Goal: Task Accomplishment & Management: Use online tool/utility

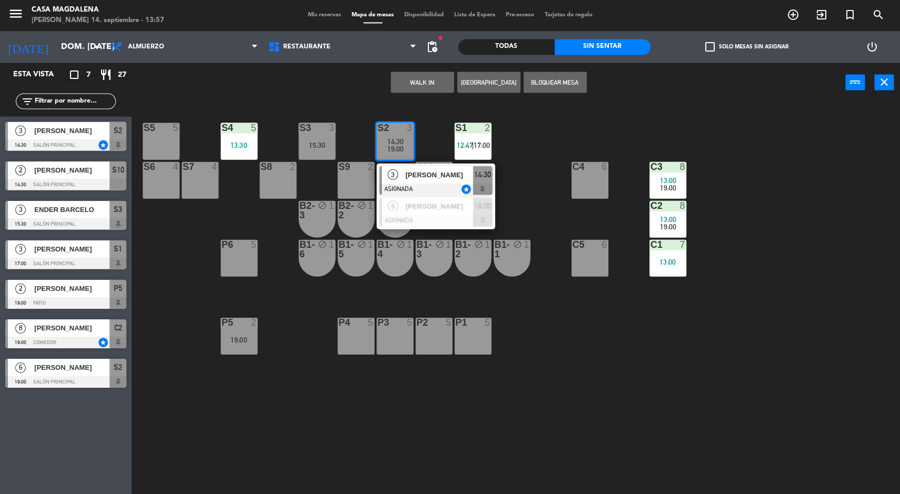
click at [56, 47] on input "dom. [DATE]" at bounding box center [111, 47] width 111 height 21
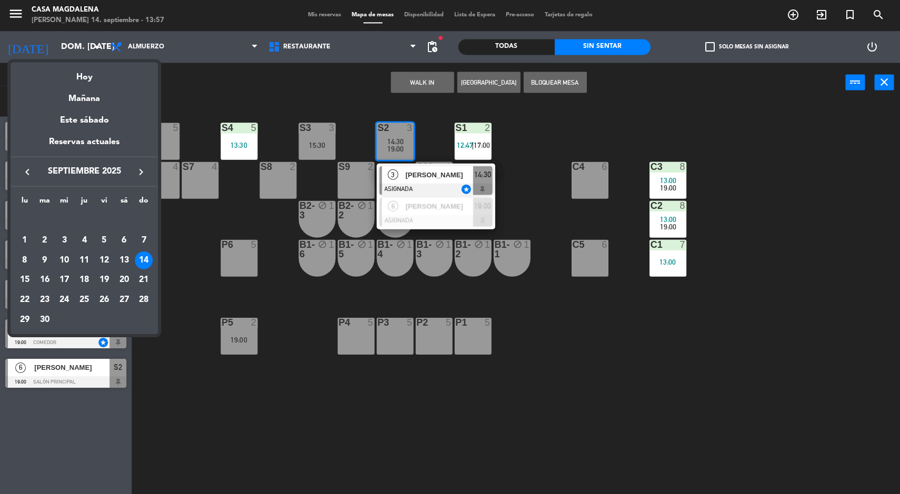
click at [176, 442] on div at bounding box center [450, 247] width 900 height 494
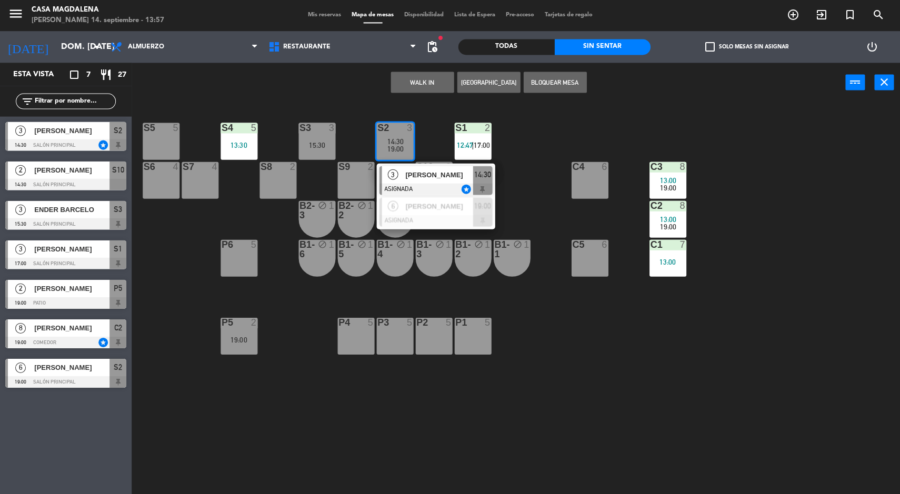
click at [24, 185] on div at bounding box center [65, 185] width 121 height 12
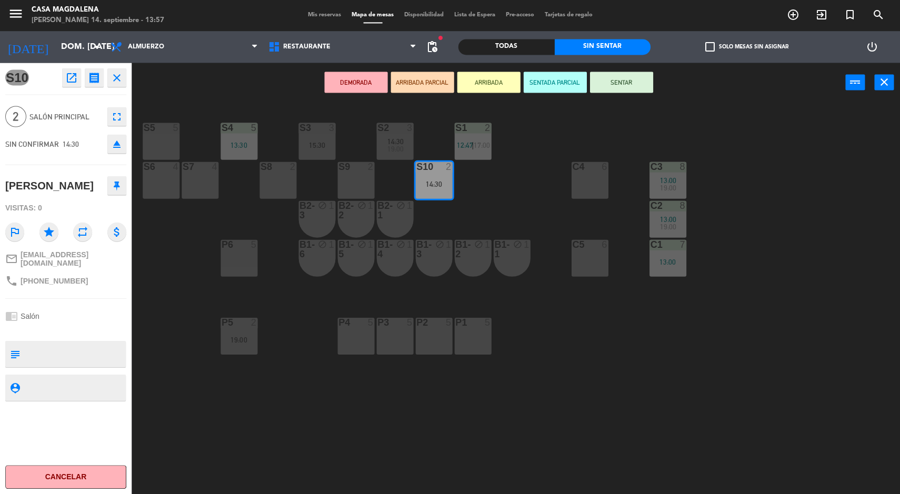
click at [163, 140] on div "S5 5" at bounding box center [161, 141] width 37 height 37
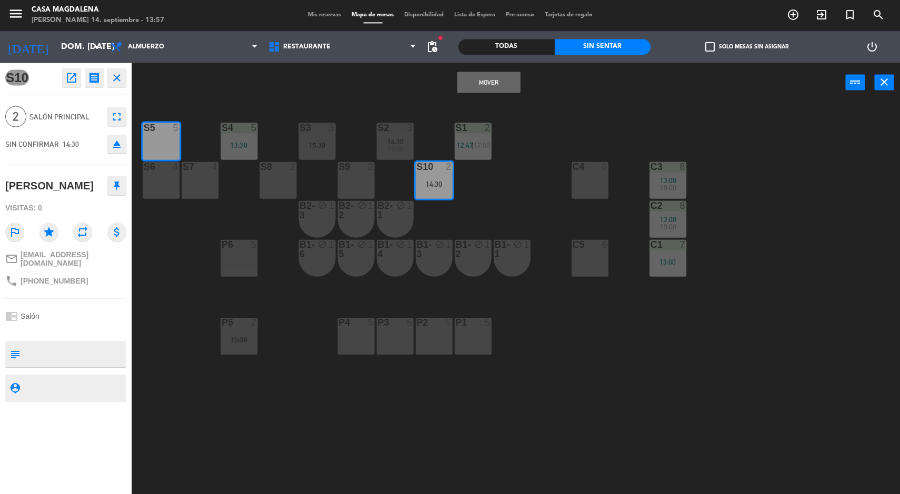
click at [495, 74] on button "Mover" at bounding box center [488, 82] width 63 height 21
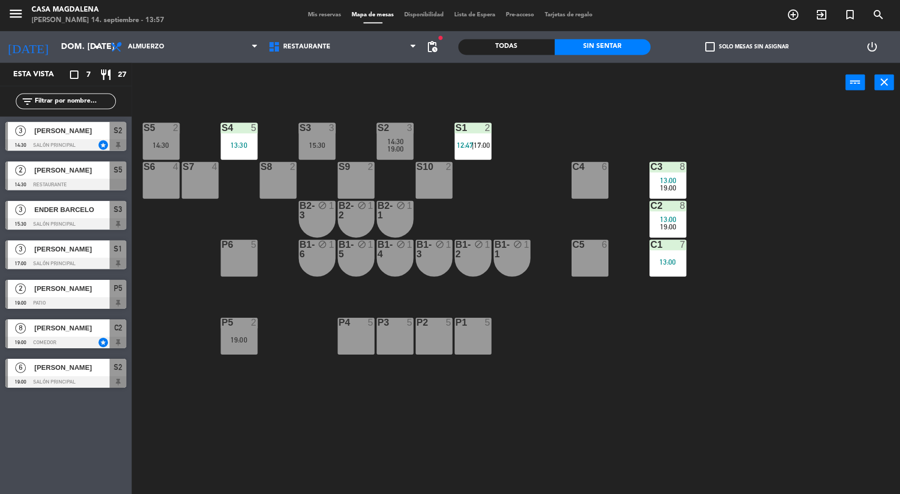
click at [154, 137] on div "S5 2 14:30" at bounding box center [161, 141] width 37 height 37
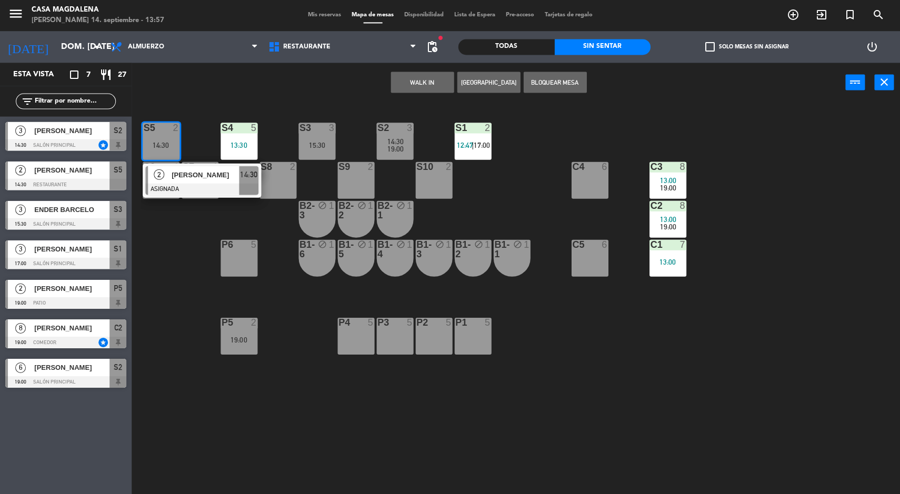
click at [167, 176] on div "2" at bounding box center [159, 174] width 23 height 17
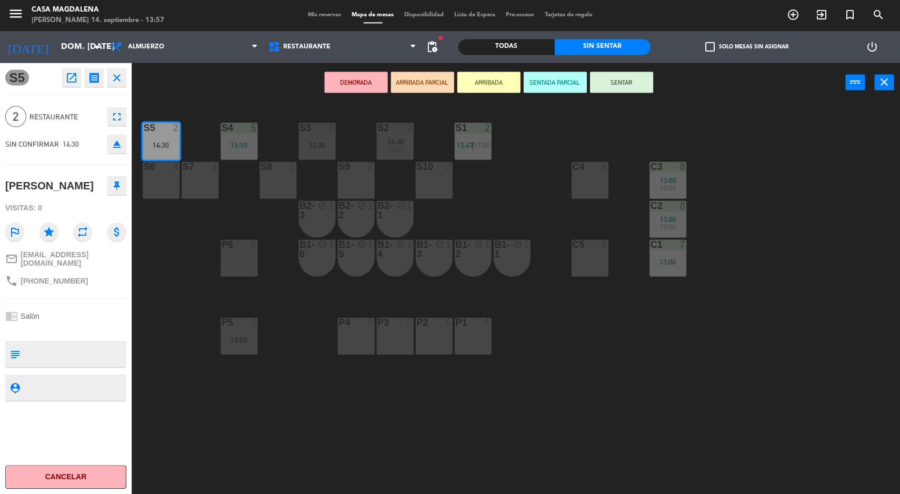
click at [603, 74] on button "SENTAR" at bounding box center [620, 82] width 63 height 21
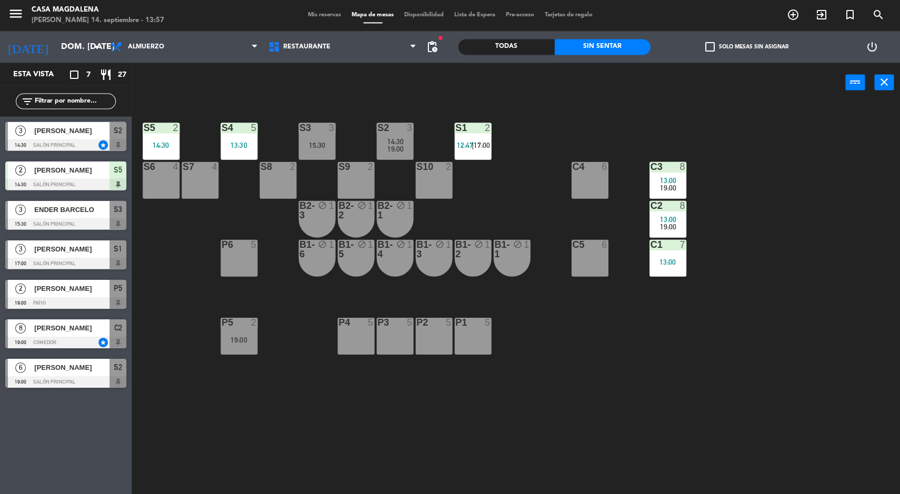
click at [384, 138] on div "14:30" at bounding box center [394, 141] width 37 height 7
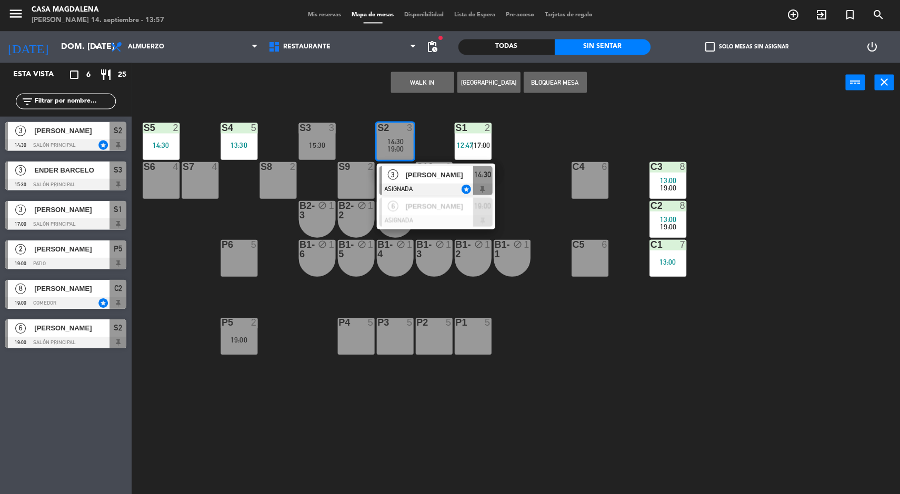
click at [384, 182] on div "3" at bounding box center [392, 174] width 23 height 17
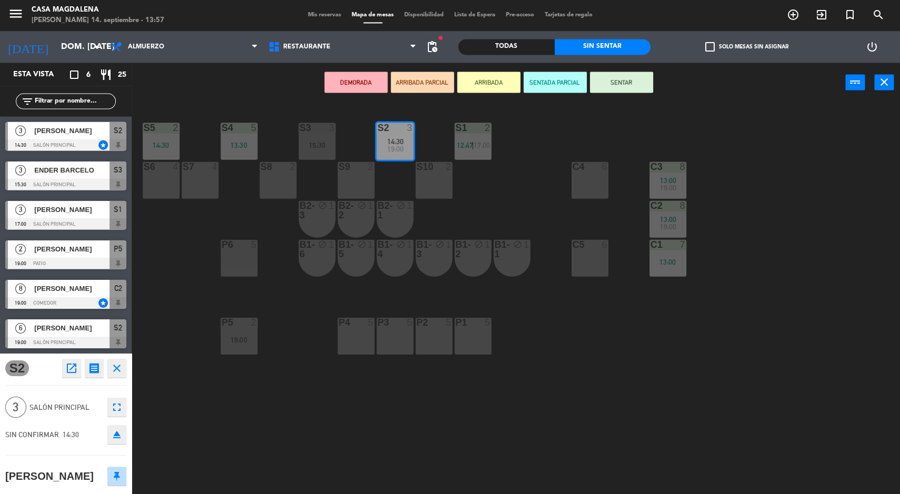
click at [155, 142] on div "14:30" at bounding box center [161, 145] width 37 height 7
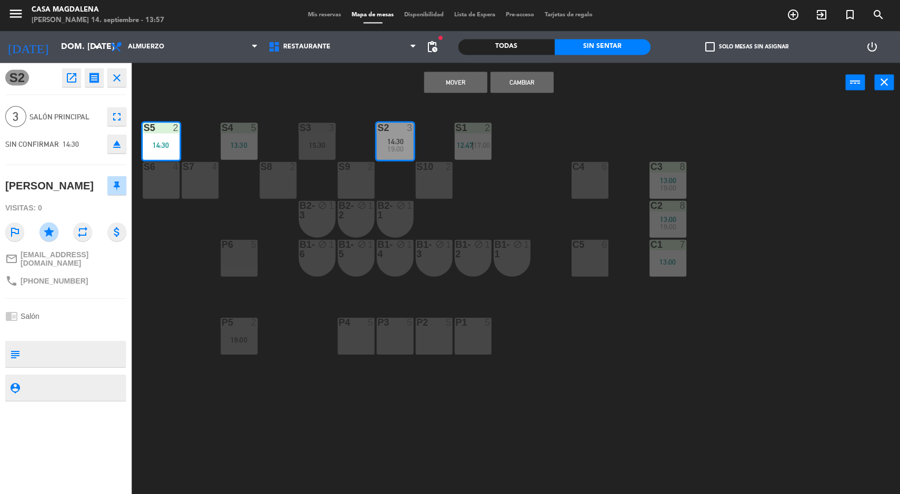
click at [518, 82] on button "Cambiar" at bounding box center [521, 82] width 63 height 21
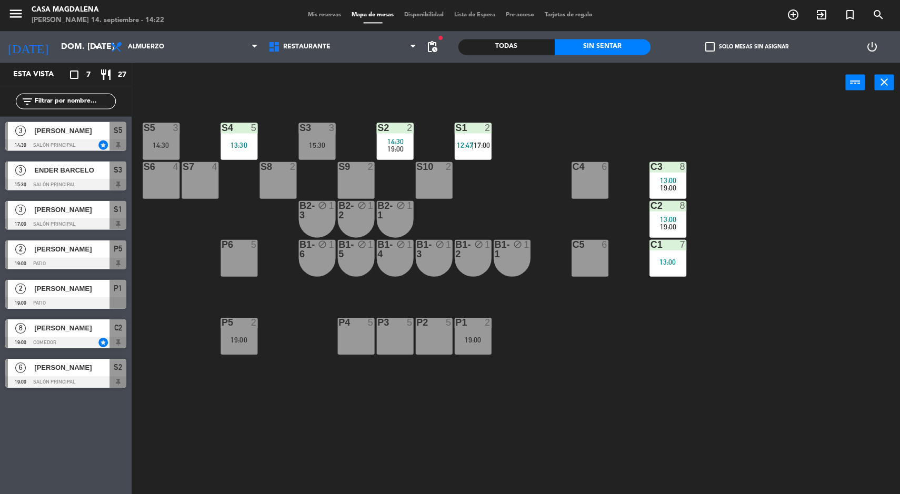
click at [786, 352] on div "S5 3 14:30 S4 5 13:30 S3 3 15:30 S2 2 14:30 19:00 S1 2 12:47 | 17:00 S6 4 S7 4 …" at bounding box center [519, 299] width 759 height 391
click at [322, 144] on div "15:30" at bounding box center [316, 145] width 37 height 7
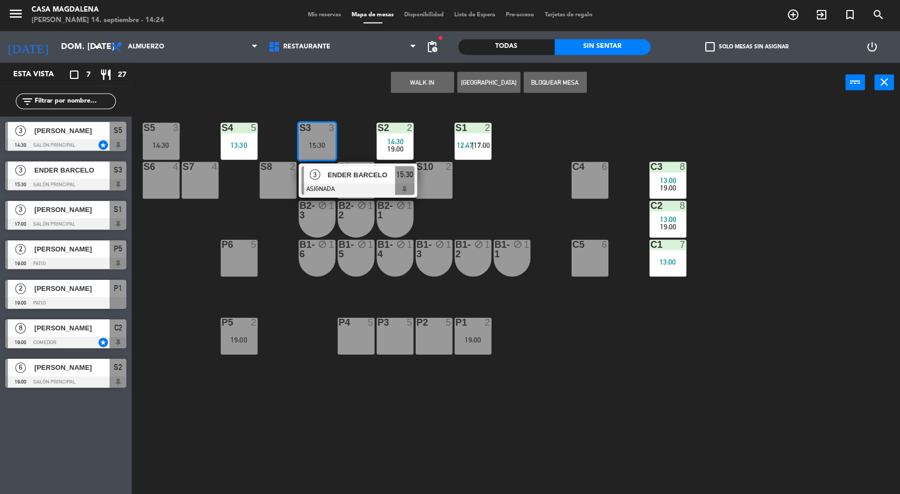
click at [513, 195] on div "S5 3 14:30 S4 5 13:30 S3 3 15:30 3 ENDER BARCELO ASIGNADA 15:30 S2 2 14:30 19:0…" at bounding box center [519, 299] width 759 height 391
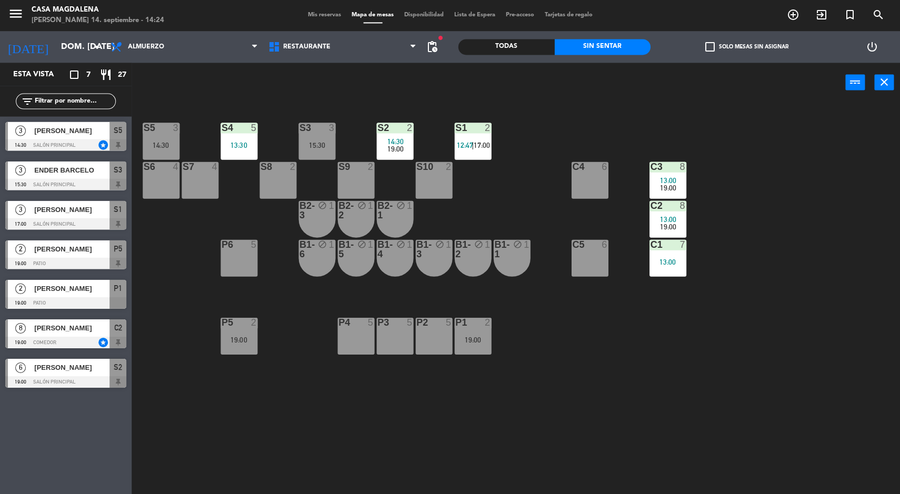
click at [487, 127] on div "2" at bounding box center [487, 127] width 6 height 9
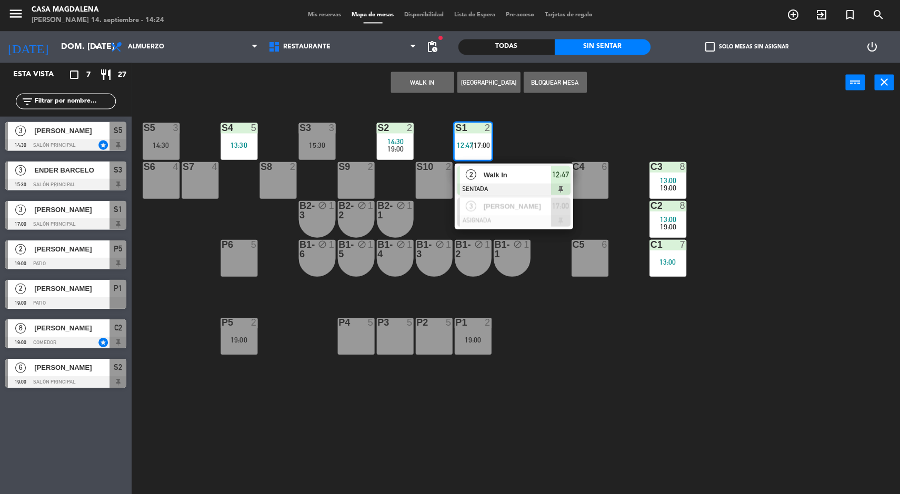
click at [501, 186] on div at bounding box center [513, 190] width 113 height 12
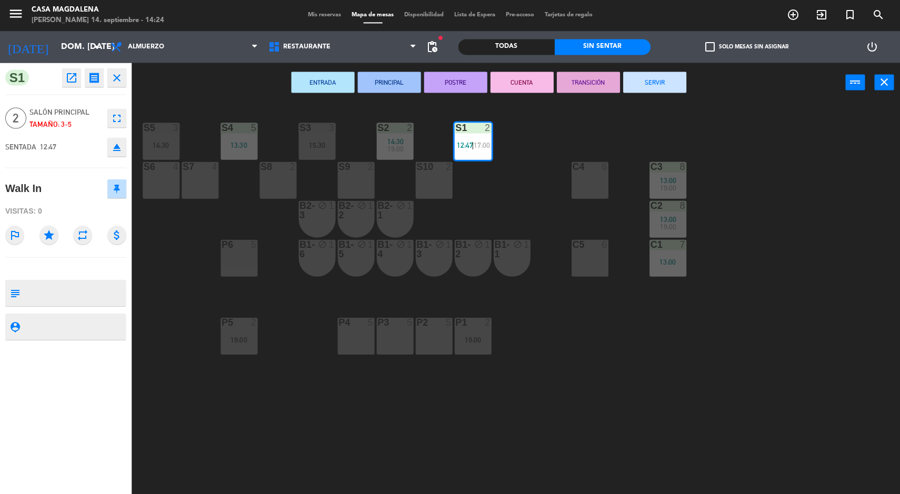
click at [668, 77] on button "SERVIR" at bounding box center [653, 82] width 63 height 21
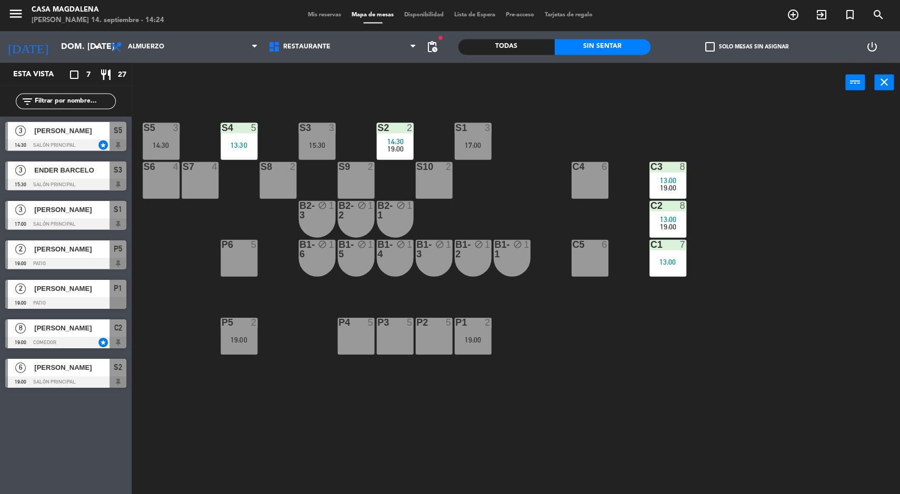
click at [684, 383] on div "S5 3 14:30 S4 5 13:30 S3 3 15:30 S2 2 14:30 19:00 S1 3 17:00 S6 4 S7 4 S8 2 S9 …" at bounding box center [519, 299] width 759 height 391
click at [480, 143] on div "17:00" at bounding box center [472, 145] width 37 height 7
click at [687, 388] on div "S5 3 14:30 S4 5 13:30 S3 3 15:30 S2 2 14:30 19:00 S1 3 17:00 S6 4 S7 4 S8 2 S9 …" at bounding box center [519, 299] width 759 height 391
click at [472, 142] on div "17:00" at bounding box center [472, 145] width 37 height 7
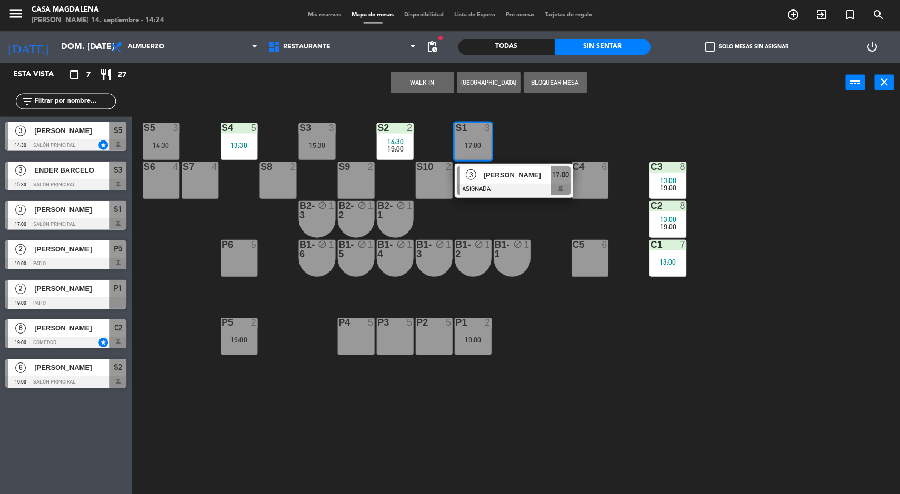
click at [537, 184] on div at bounding box center [513, 190] width 113 height 12
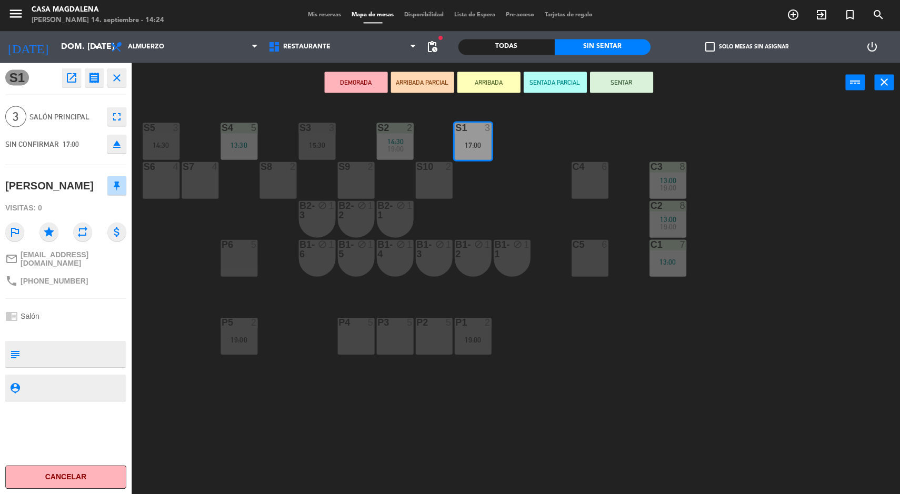
click at [239, 141] on div "13:30" at bounding box center [238, 145] width 37 height 8
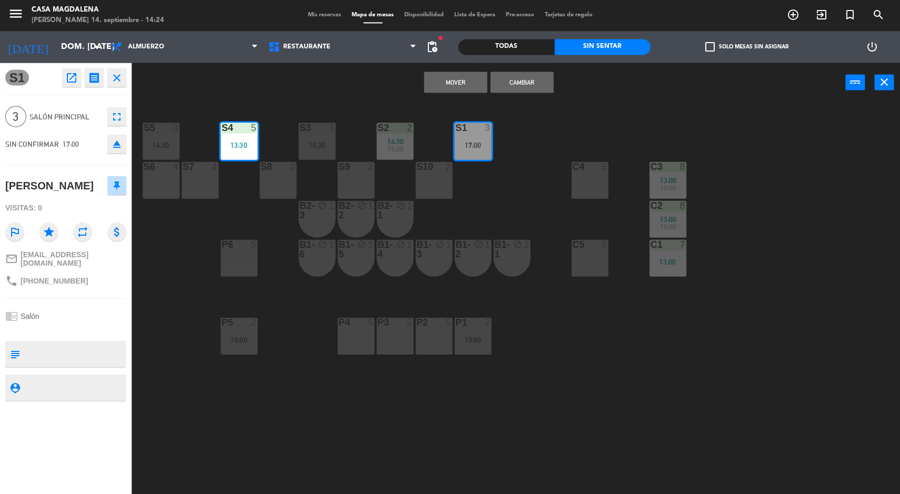
click at [451, 88] on button "Mover" at bounding box center [455, 82] width 63 height 21
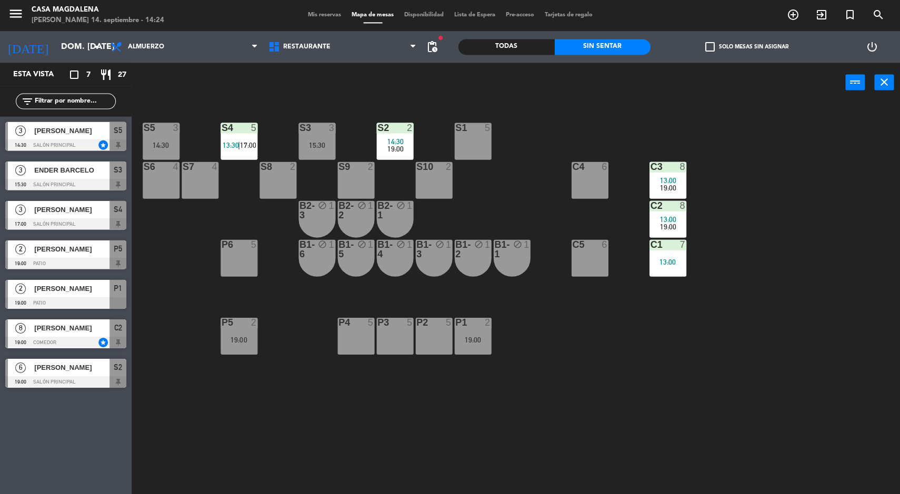
click at [394, 127] on div at bounding box center [394, 127] width 17 height 9
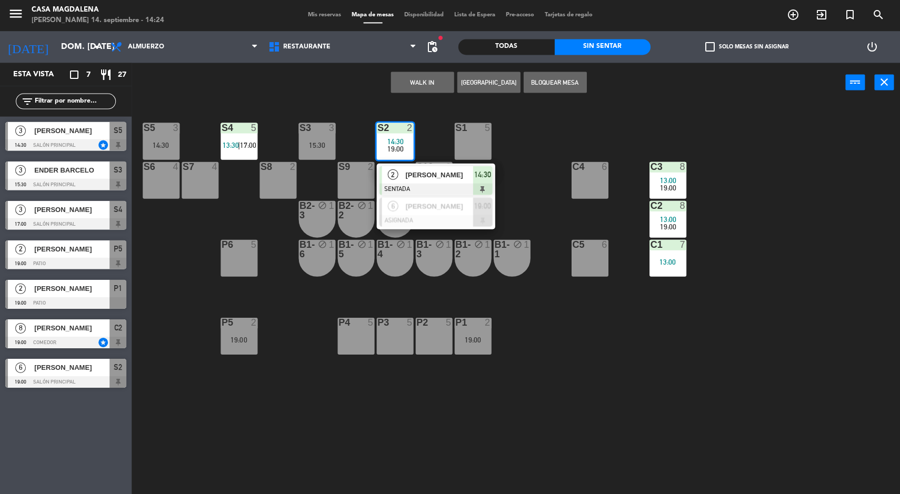
click at [556, 207] on div "S5 3 14:30 S4 5 13:30 | 17:00 S3 3 15:30 S2 2 14:30 19:00 2 [PERSON_NAME] SENTA…" at bounding box center [519, 299] width 759 height 391
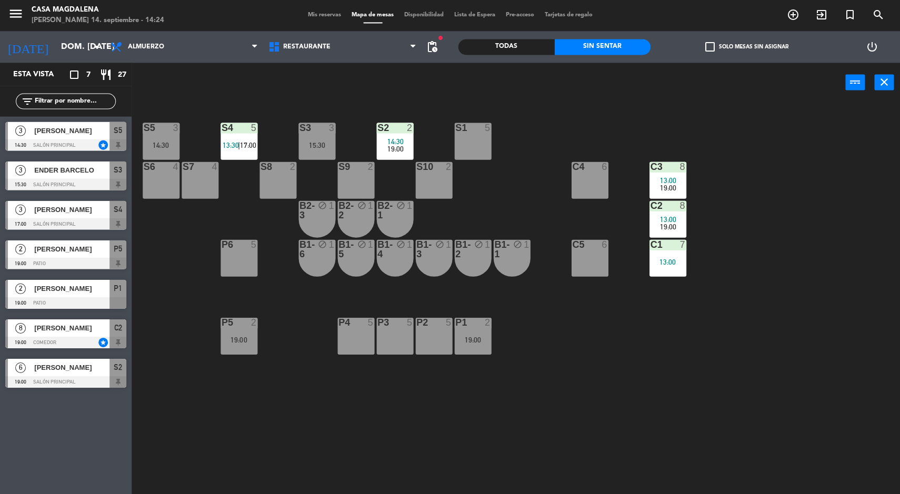
click at [315, 143] on div "15:30" at bounding box center [316, 145] width 37 height 7
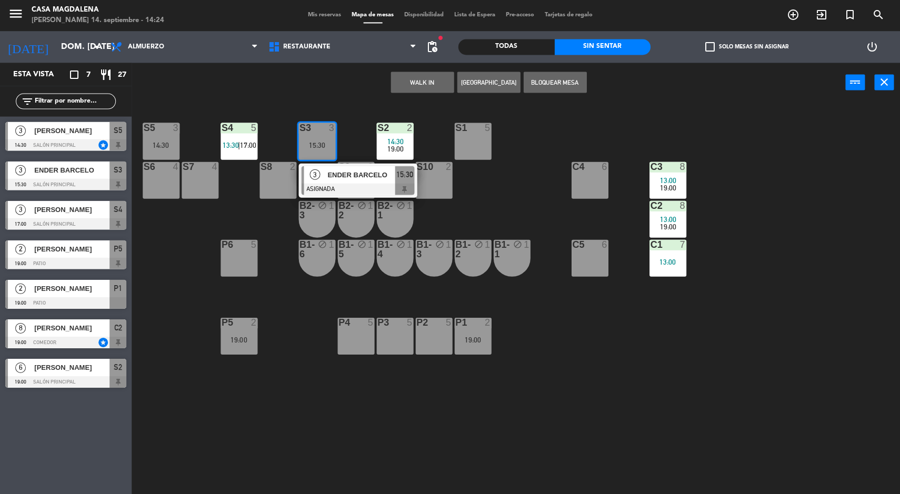
click at [487, 142] on div "S1 5" at bounding box center [472, 141] width 37 height 37
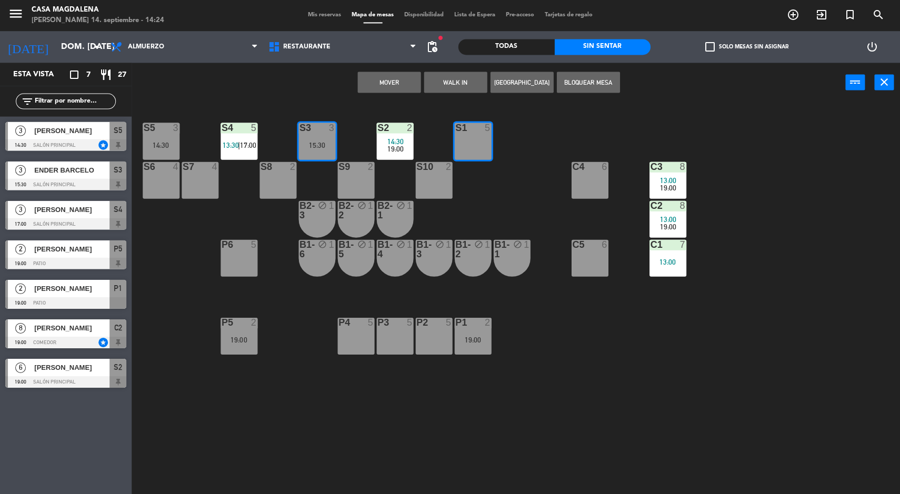
click at [388, 89] on button "Mover" at bounding box center [388, 82] width 63 height 21
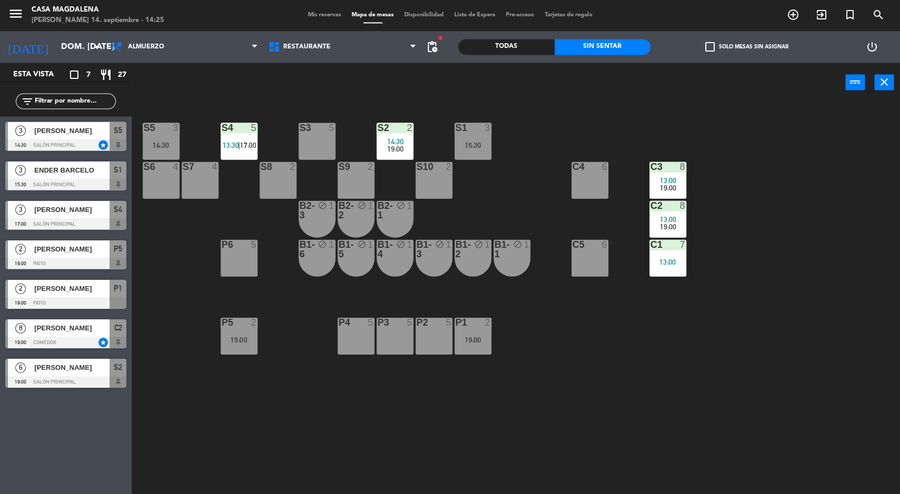
click at [324, 133] on div "S3 5" at bounding box center [316, 128] width 37 height 11
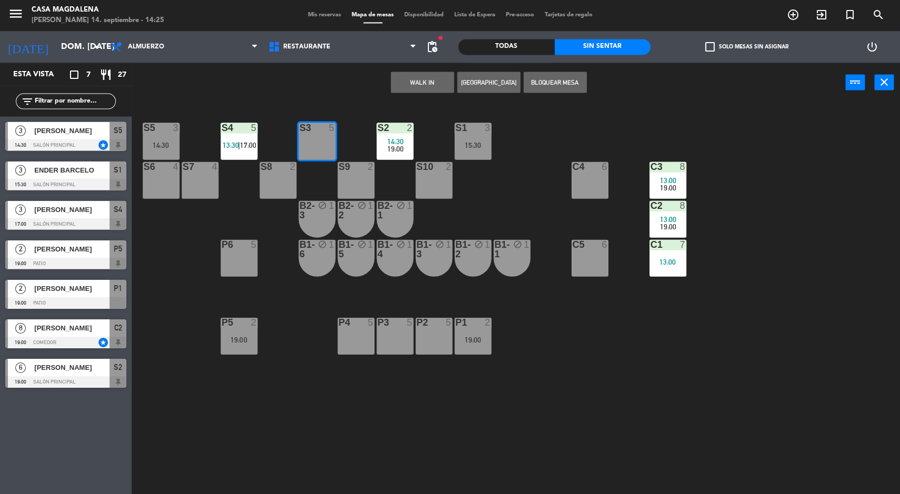
click at [442, 89] on button "WALK IN" at bounding box center [421, 82] width 63 height 21
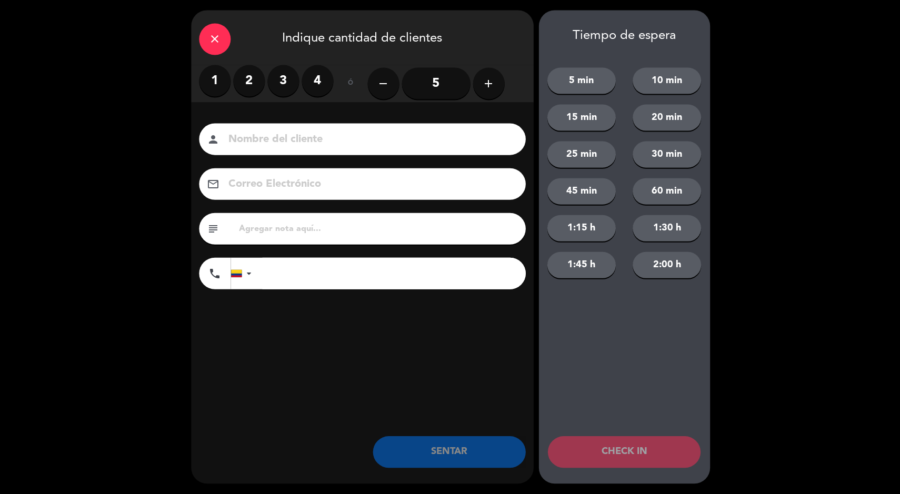
click at [459, 68] on div "remove 5 add" at bounding box center [435, 83] width 137 height 37
click at [491, 92] on button "add" at bounding box center [488, 84] width 32 height 32
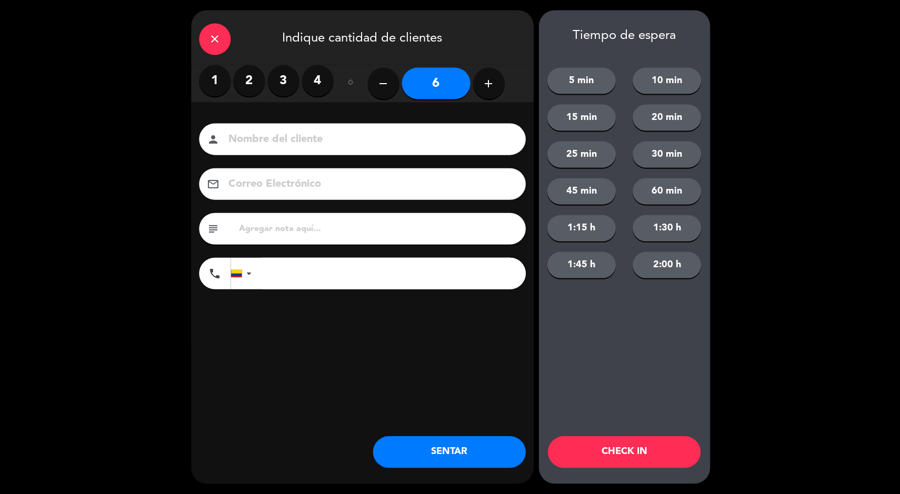
click at [428, 440] on button "SENTAR" at bounding box center [448, 452] width 153 height 32
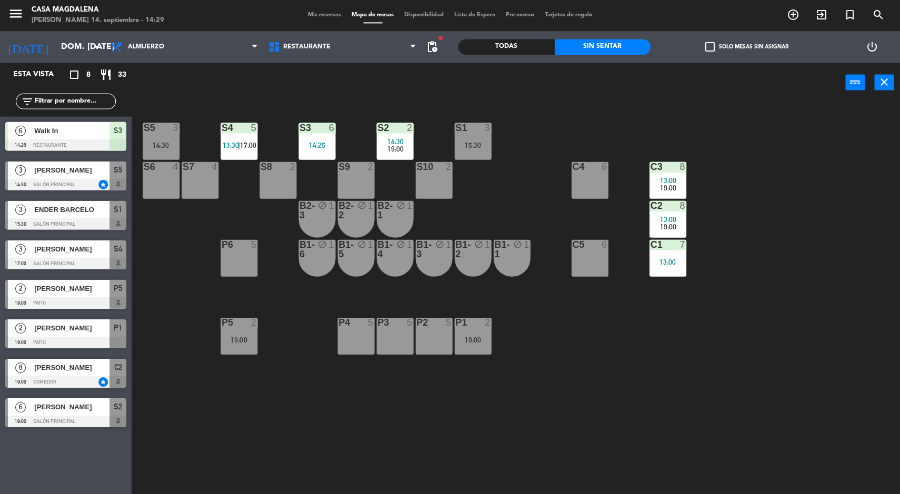
click at [327, 127] on div "6" at bounding box center [333, 127] width 17 height 9
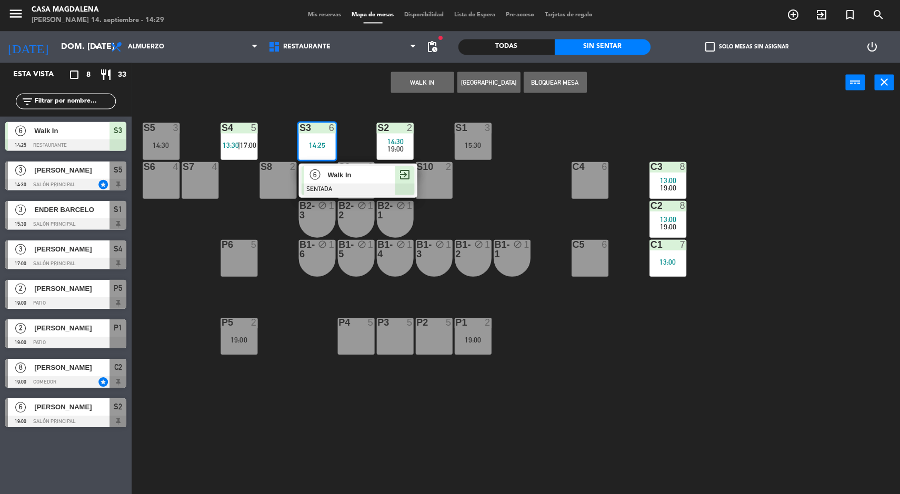
click at [379, 185] on div at bounding box center [357, 190] width 113 height 12
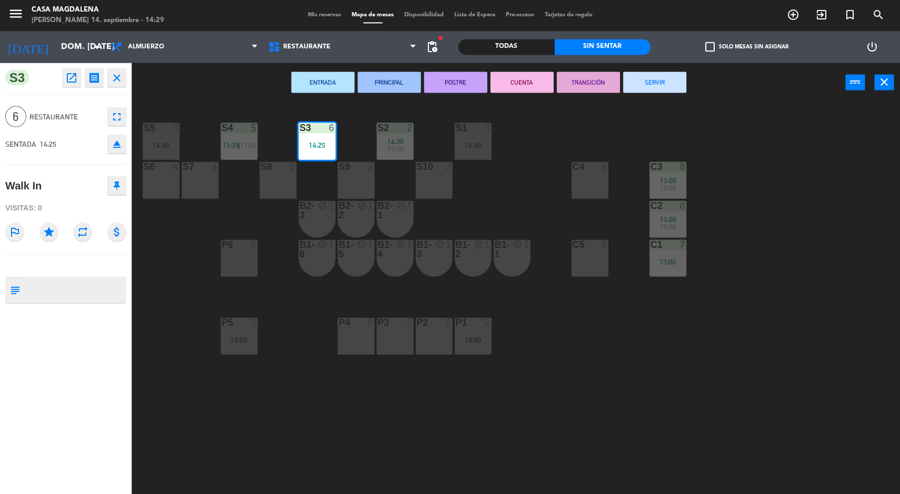
click at [669, 82] on button "SERVIR" at bounding box center [653, 82] width 63 height 21
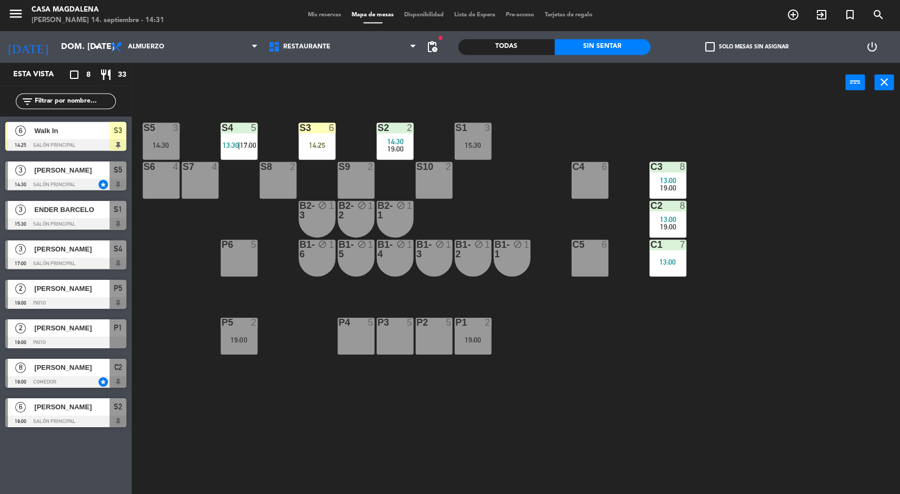
click at [321, 124] on div at bounding box center [316, 127] width 17 height 9
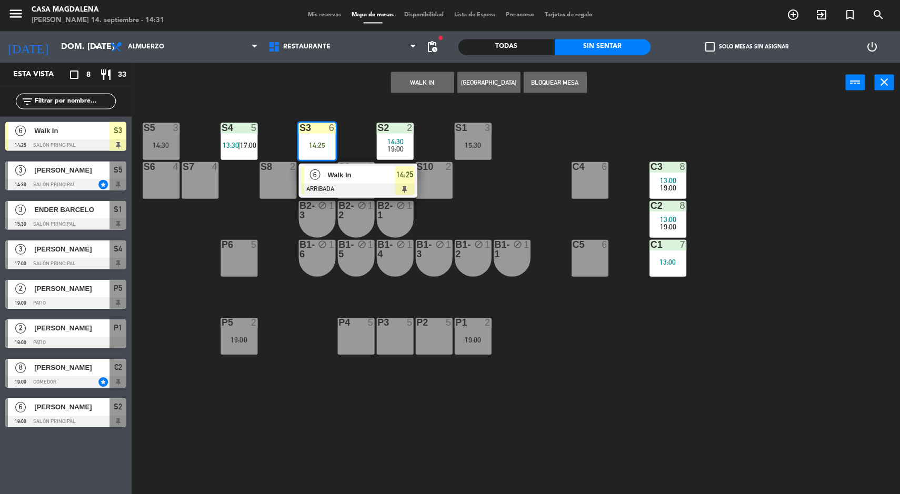
click at [329, 177] on span "Walk In" at bounding box center [360, 174] width 67 height 11
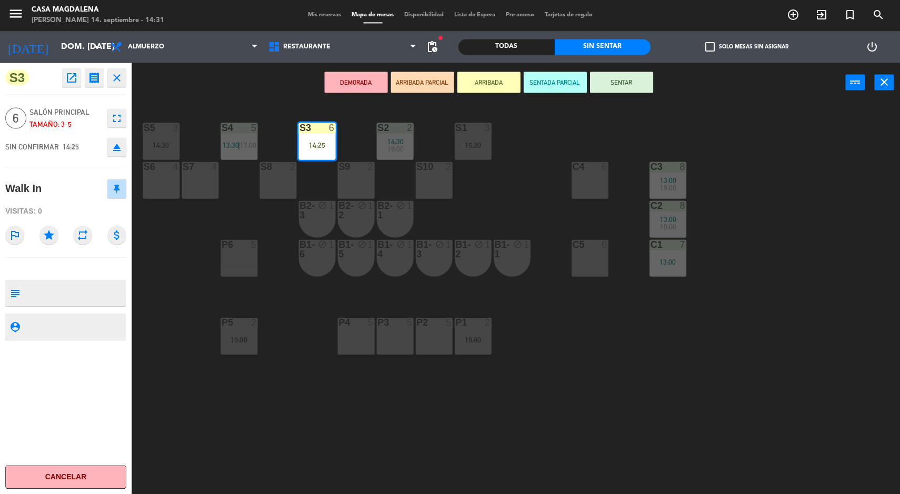
click at [607, 87] on button "SENTAR" at bounding box center [620, 82] width 63 height 21
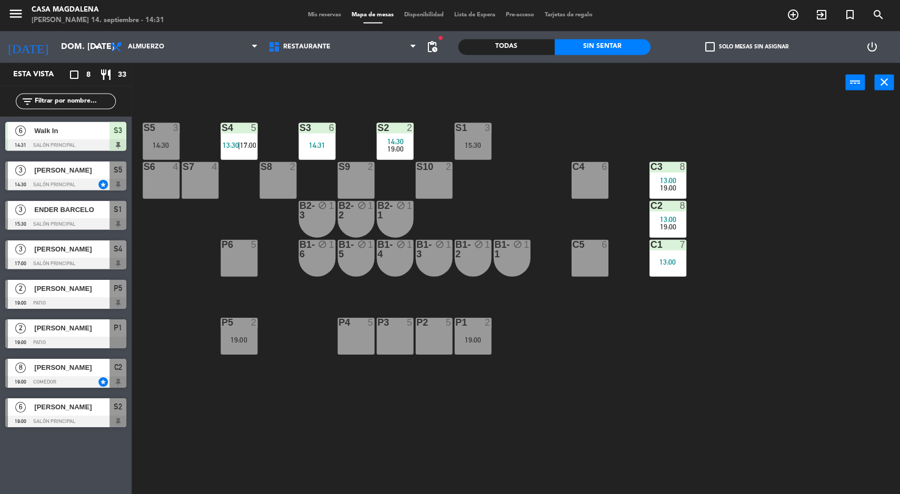
click at [299, 155] on div "S3 6 14:31" at bounding box center [316, 141] width 37 height 37
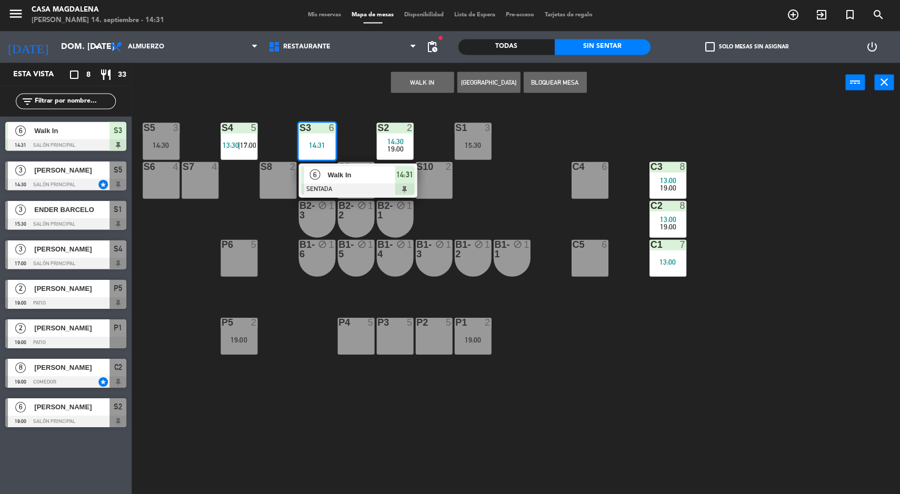
click at [164, 126] on div at bounding box center [160, 127] width 17 height 9
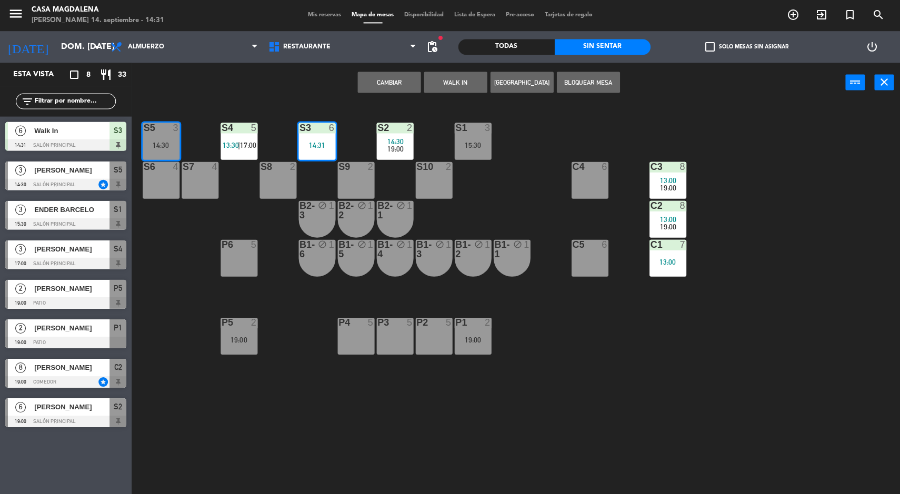
click at [375, 82] on button "Cambiar" at bounding box center [388, 82] width 63 height 21
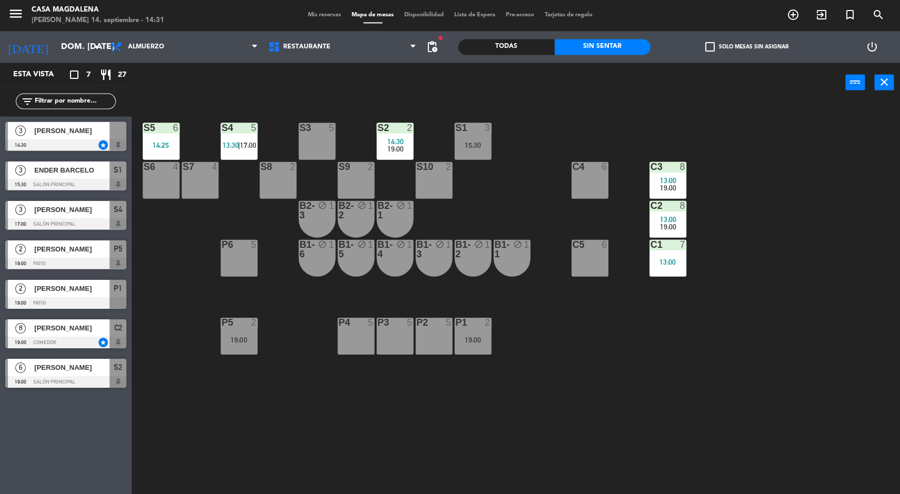
click at [81, 131] on span "[PERSON_NAME]" at bounding box center [71, 130] width 75 height 11
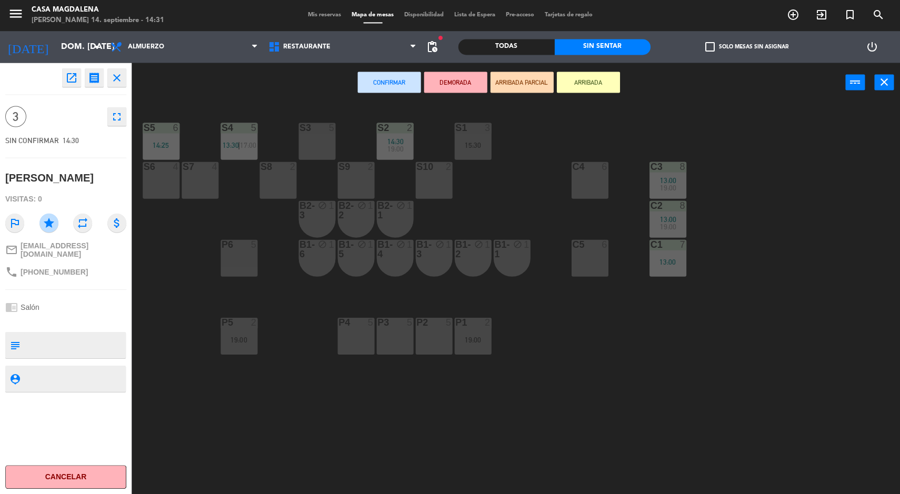
click at [314, 151] on div "S3 5" at bounding box center [316, 141] width 37 height 37
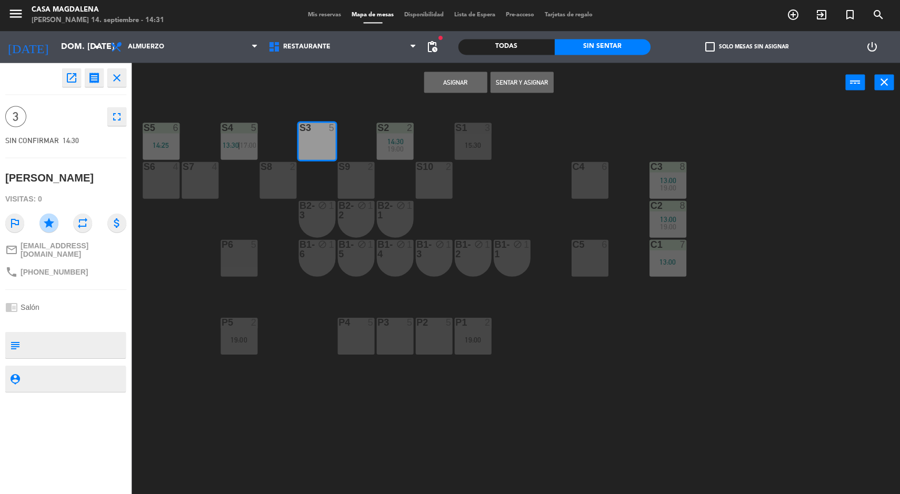
click at [435, 78] on button "Asignar" at bounding box center [455, 82] width 63 height 21
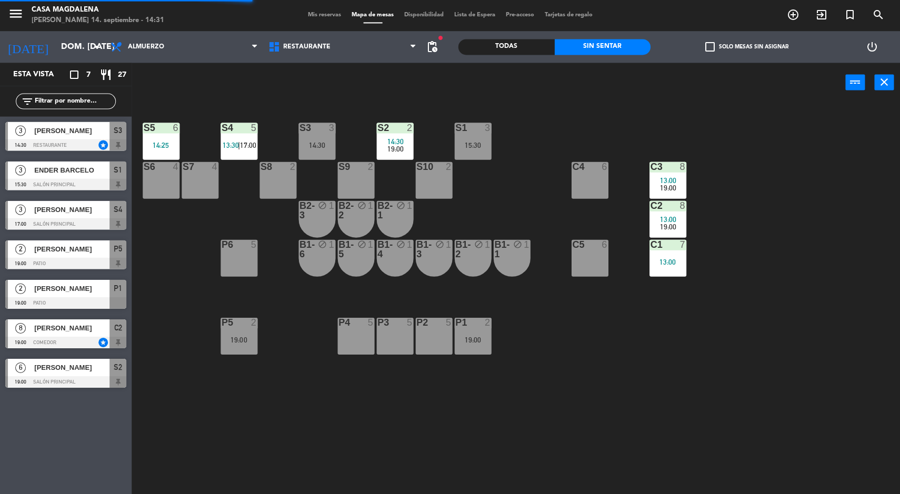
click at [505, 200] on div "S5 6 14:25 S4 5 13:30 | 17:00 S3 3 14:30 S2 2 14:30 19:00 S1 3 15:30 S6 4 S7 4 …" at bounding box center [519, 299] width 759 height 391
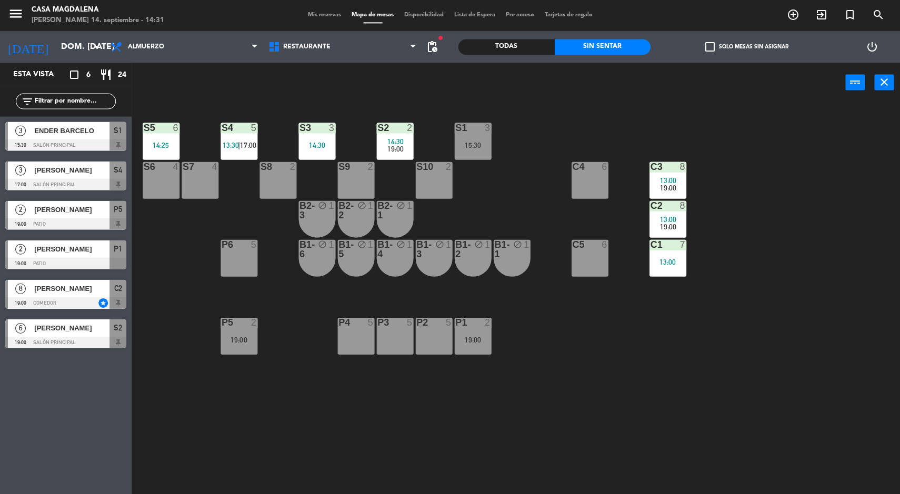
click at [825, 276] on div "S5 6 14:25 S4 5 13:30 | 17:00 S3 3 14:30 S2 2 14:30 19:00 S1 3 15:30 S6 4 S7 4 …" at bounding box center [519, 299] width 759 height 391
click at [793, 320] on div "S5 6 14:25 S4 5 13:30 | 17:00 S3 3 14:30 S2 2 14:30 19:00 S1 3 15:30 S6 4 S7 4 …" at bounding box center [519, 299] width 759 height 391
click at [384, 143] on div "14:30" at bounding box center [394, 141] width 37 height 7
click at [540, 187] on div "S5 6 14:25 S4 5 13:30 | 17:00 S3 3 14:30 S2 2 14:30 19:00 S1 3 15:30 S6 4 S7 4 …" at bounding box center [519, 299] width 759 height 391
click at [312, 136] on div "S3 3 14:30" at bounding box center [316, 141] width 37 height 37
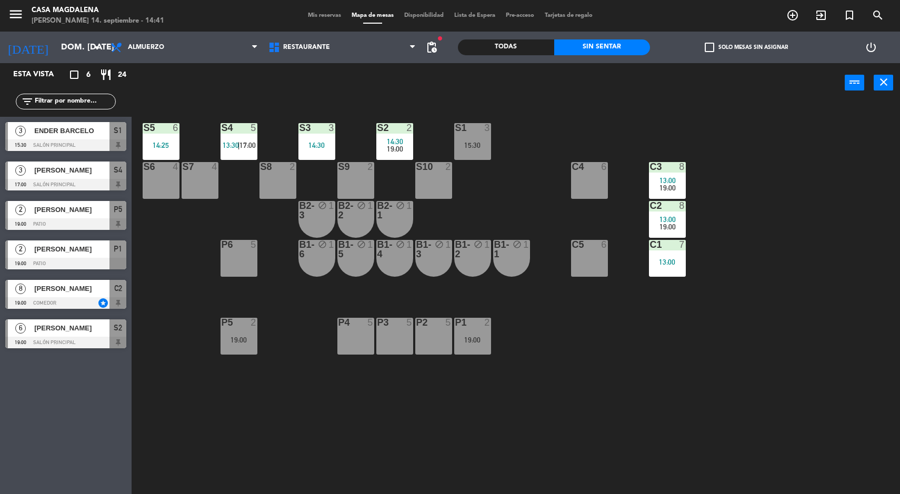
click at [521, 177] on div "S5 6 14:25 S4 5 13:30 | 17:00 S3 3 14:30 S2 2 14:30 19:00 S1 3 15:30 S6 4 S7 4 …" at bounding box center [519, 299] width 759 height 391
click at [317, 142] on div "14:30" at bounding box center [316, 145] width 37 height 7
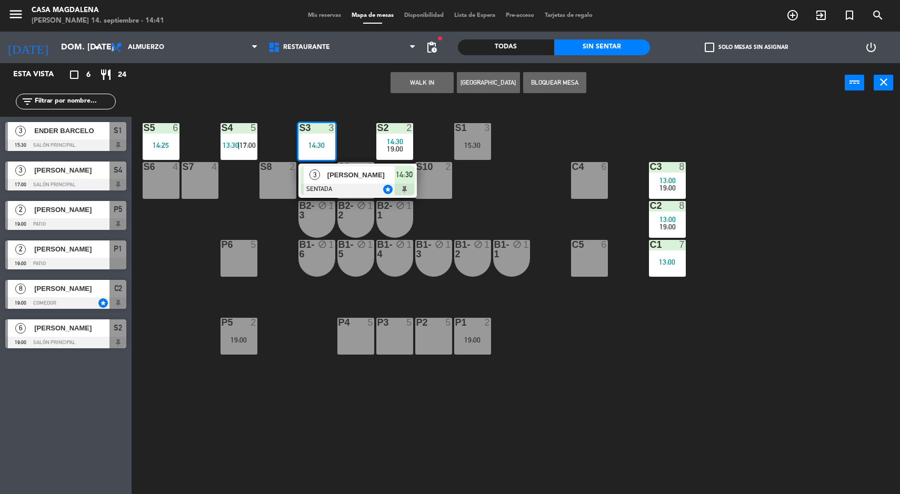
click at [409, 174] on span "14:30" at bounding box center [404, 174] width 17 height 13
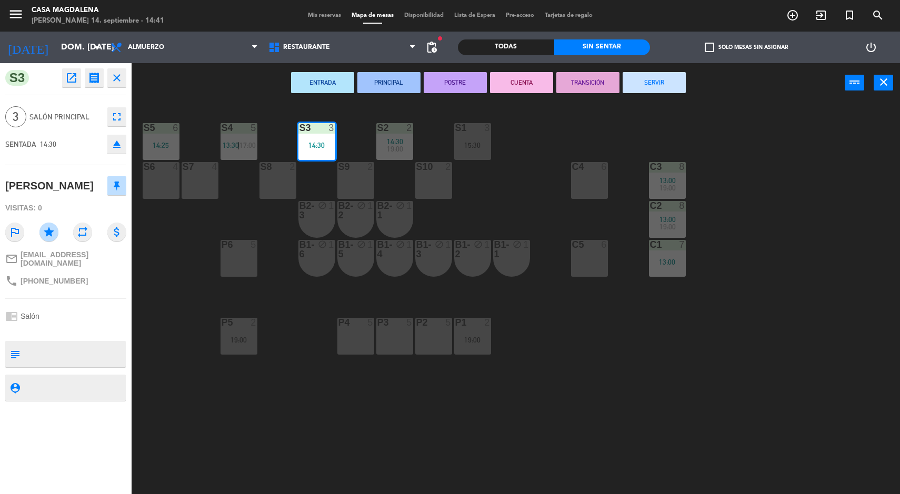
click at [66, 79] on icon "open_in_new" at bounding box center [71, 78] width 13 height 13
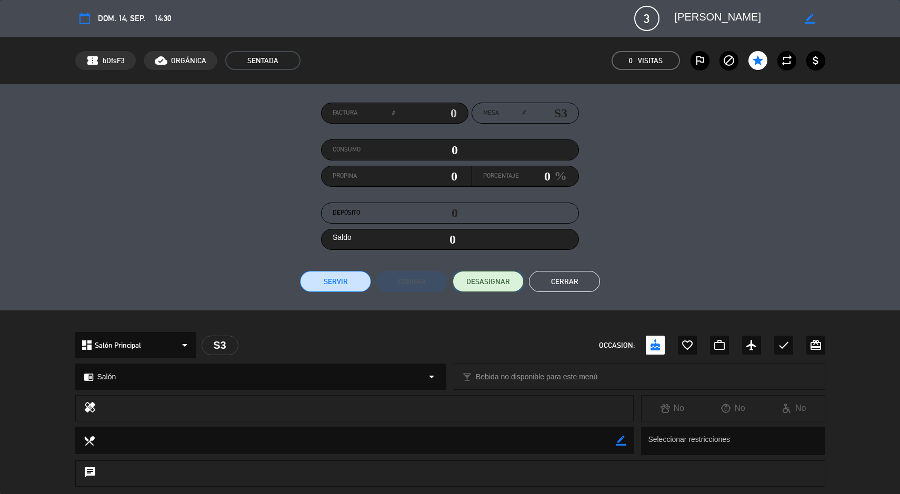
click at [487, 283] on span "DESASIGNAR" at bounding box center [488, 281] width 44 height 11
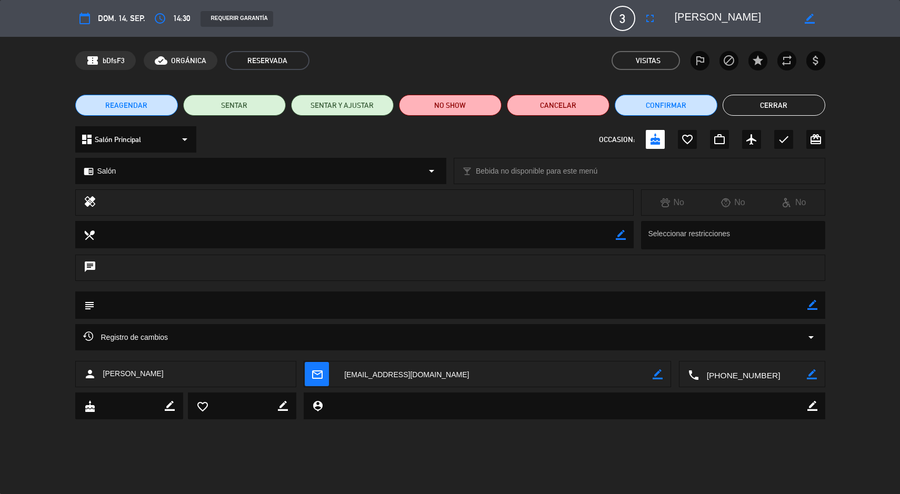
click at [762, 114] on button "Cerrar" at bounding box center [773, 105] width 103 height 21
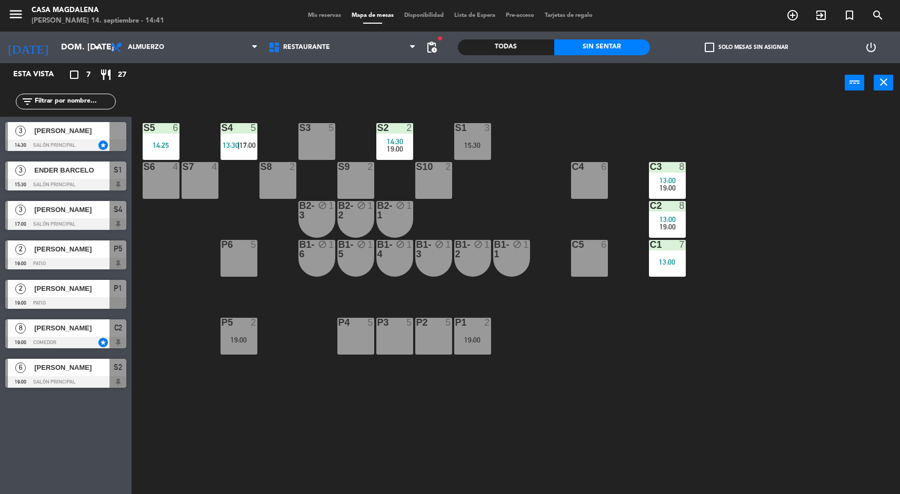
click at [76, 141] on div at bounding box center [65, 145] width 121 height 12
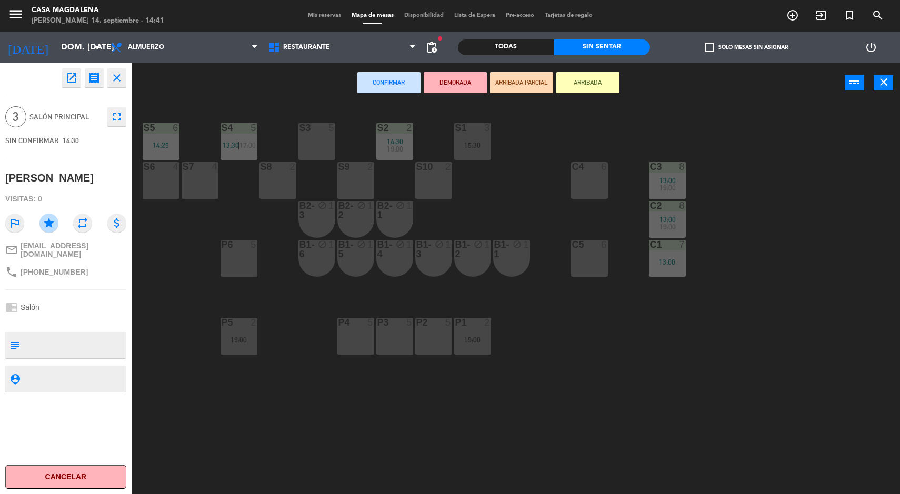
click at [303, 148] on div "S3 5" at bounding box center [316, 141] width 37 height 37
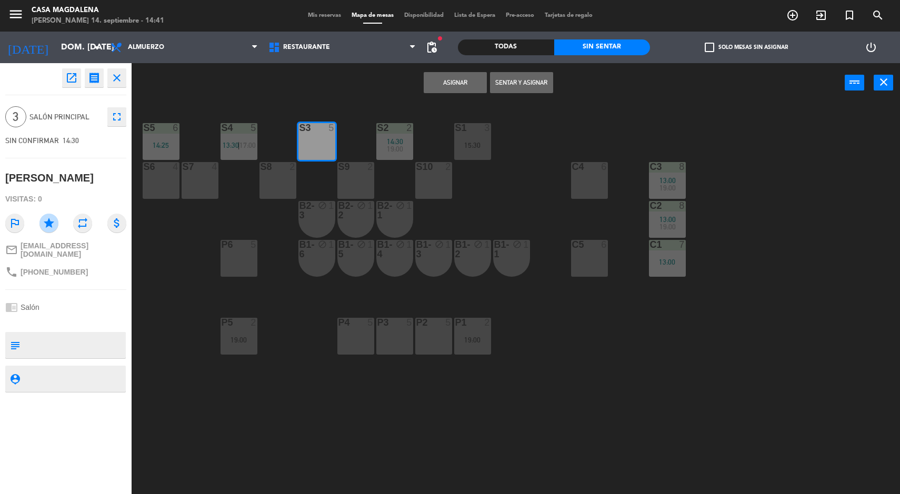
click at [442, 83] on button "Asignar" at bounding box center [455, 82] width 63 height 21
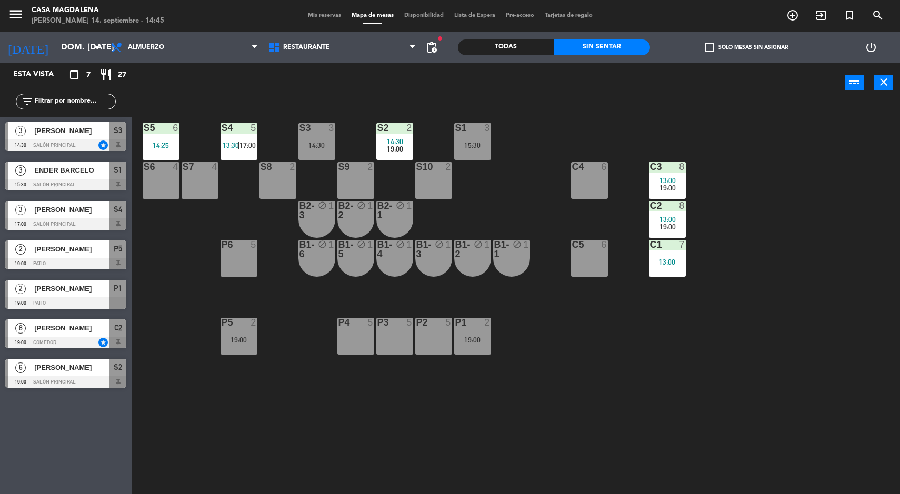
click at [300, 127] on div "S3" at bounding box center [299, 127] width 1 height 9
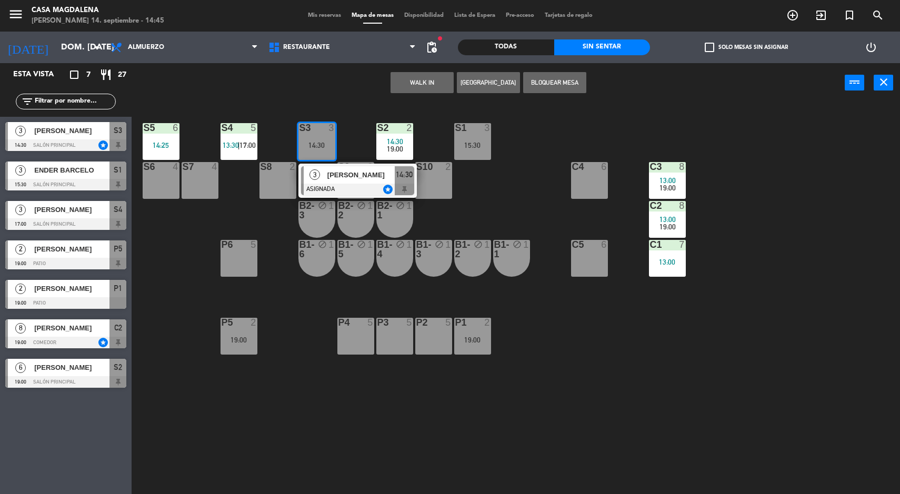
click at [294, 168] on div "3 [PERSON_NAME] ASIGNADA star 14:30" at bounding box center [357, 181] width 134 height 34
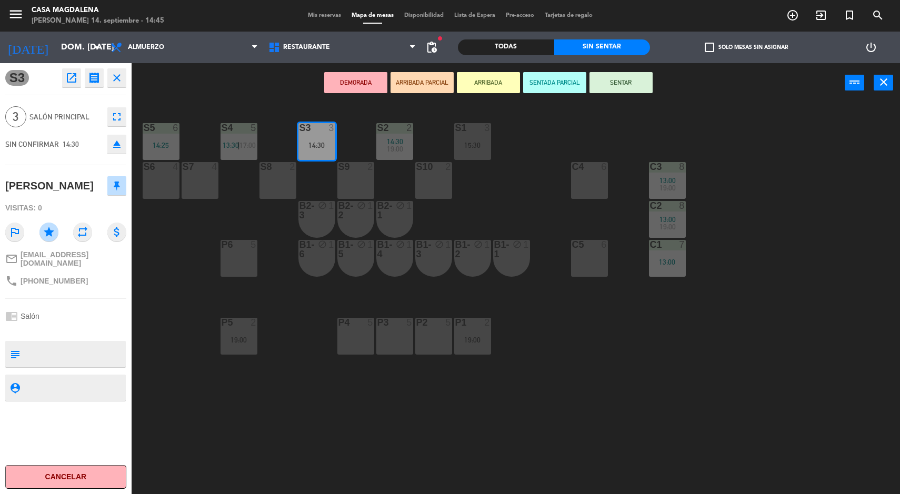
click at [352, 85] on button "DEMORADA" at bounding box center [355, 82] width 63 height 21
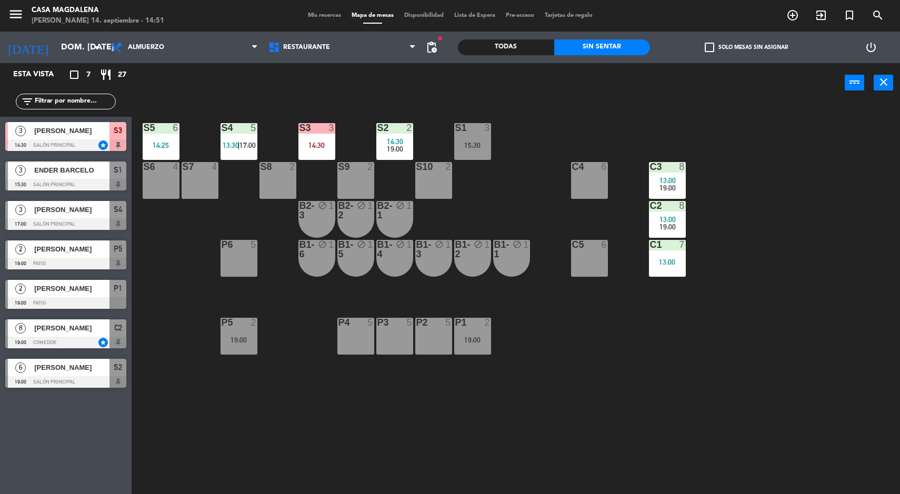
click at [388, 133] on div "S2 2" at bounding box center [394, 128] width 37 height 11
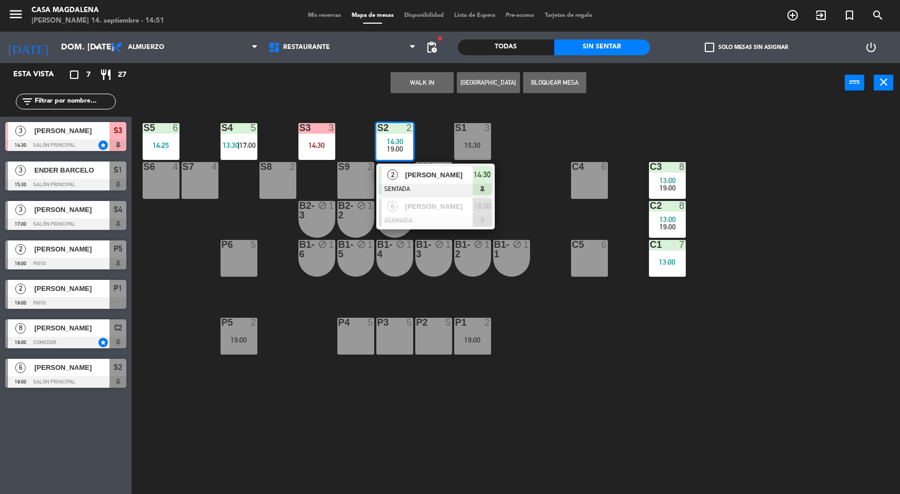
click at [428, 180] on div "[PERSON_NAME]" at bounding box center [438, 174] width 68 height 17
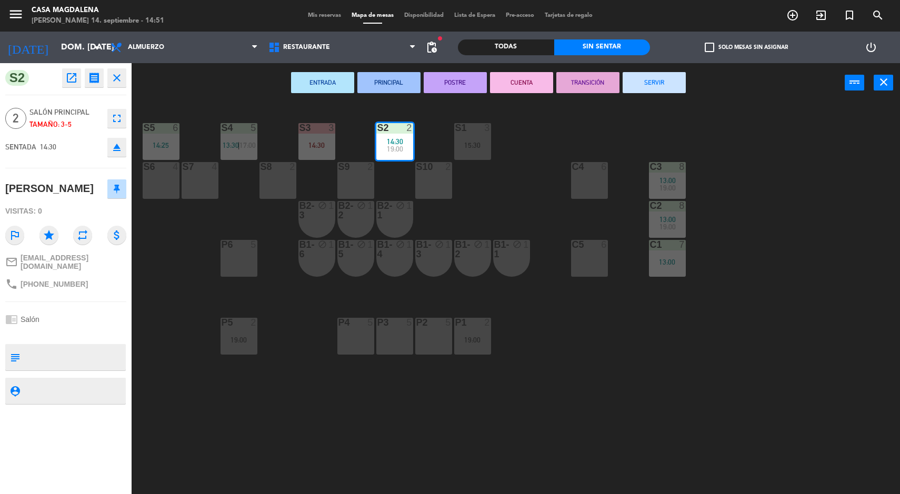
click at [658, 88] on button "SERVIR" at bounding box center [653, 82] width 63 height 21
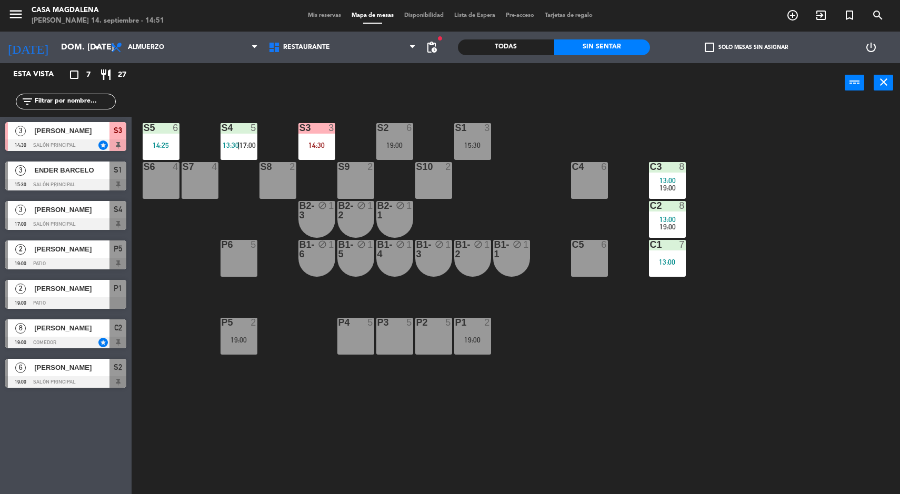
click at [75, 140] on div at bounding box center [65, 145] width 121 height 12
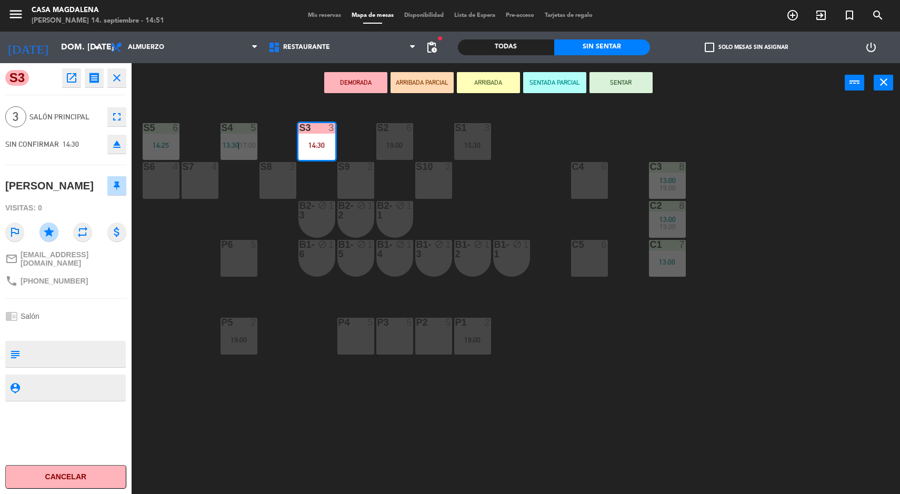
click at [617, 92] on button "SENTAR" at bounding box center [620, 82] width 63 height 21
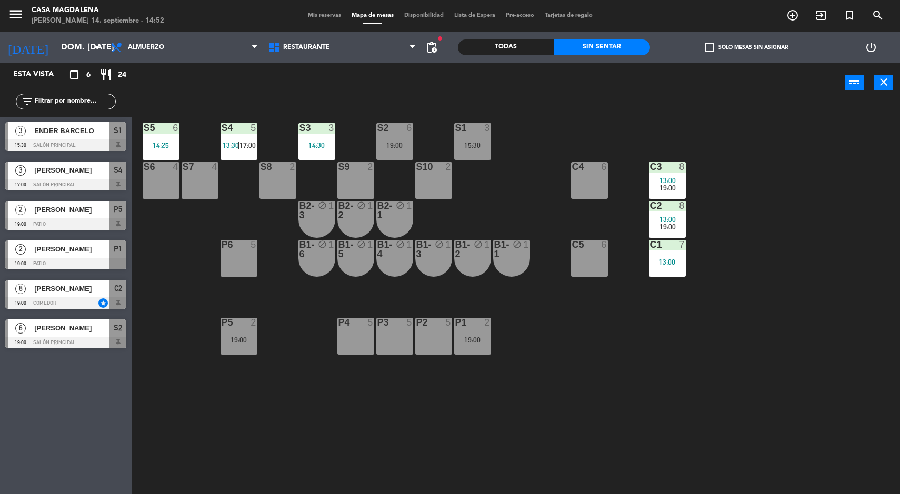
click at [755, 389] on div "S5 6 14:25 S4 5 13:30 | 17:00 S3 3 14:30 S2 6 19:00 S1 3 15:30 S6 4 S7 4 S8 2 S…" at bounding box center [519, 299] width 759 height 391
click at [760, 390] on div "S5 6 14:25 S4 5 13:30 | 17:00 S3 3 14:30 S2 6 19:00 S1 3 15:30 S6 4 S7 4 S8 2 S…" at bounding box center [519, 299] width 759 height 391
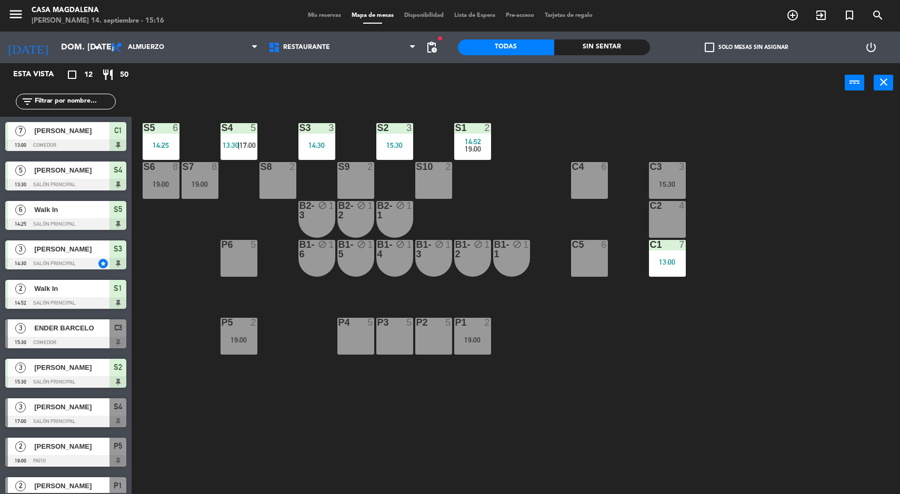
click at [560, 40] on div "Sin sentar" at bounding box center [602, 47] width 96 height 16
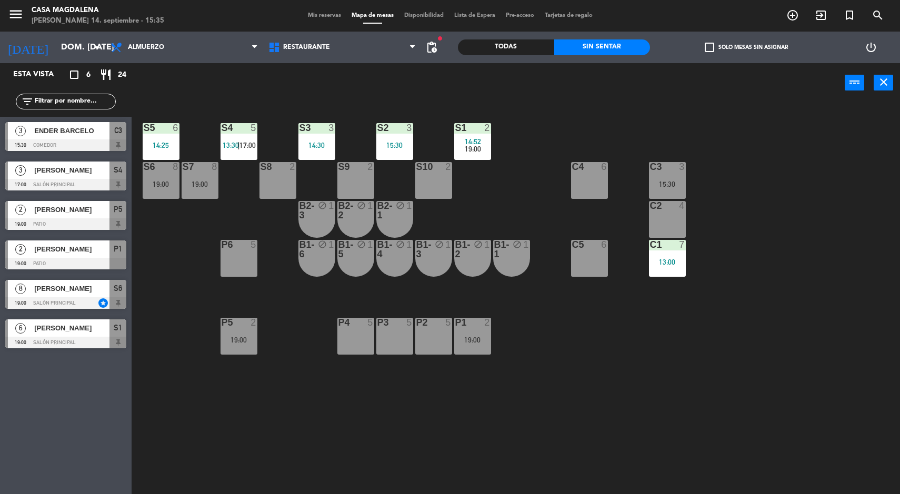
click at [671, 233] on div "C2 4" at bounding box center [667, 219] width 37 height 37
click at [681, 299] on div "S5 6 14:25 S4 5 13:30 | 17:00 S3 3 14:30 S2 3 15:30 S1 2 14:52 19:00 S6 8 19:00…" at bounding box center [519, 299] width 759 height 391
click at [678, 262] on div "13:00" at bounding box center [667, 261] width 37 height 7
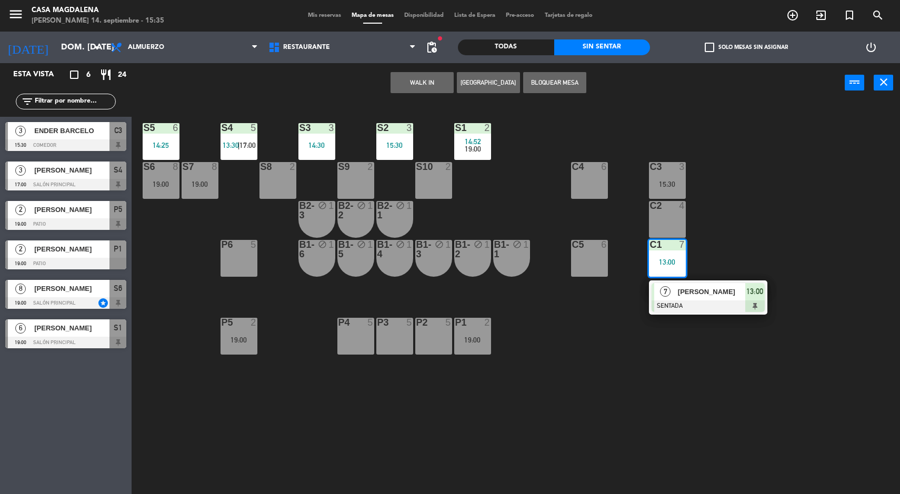
click at [671, 310] on div at bounding box center [707, 306] width 113 height 12
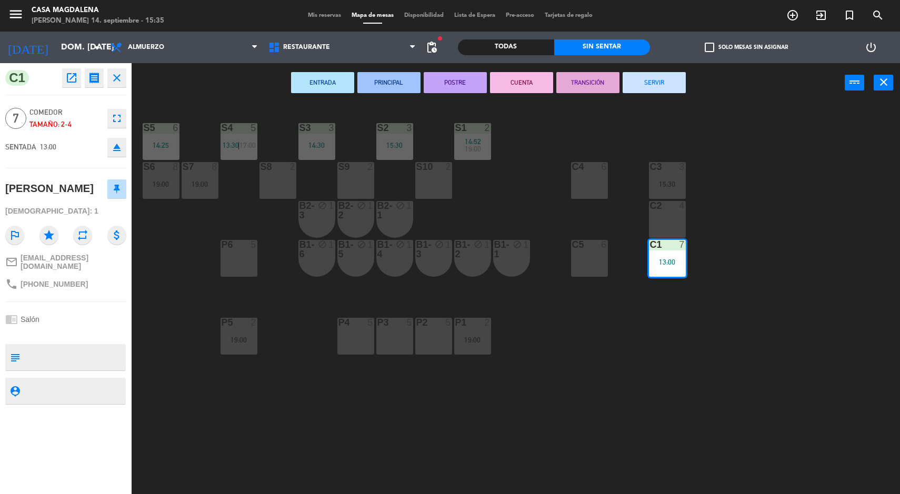
click at [664, 82] on button "SERVIR" at bounding box center [653, 82] width 63 height 21
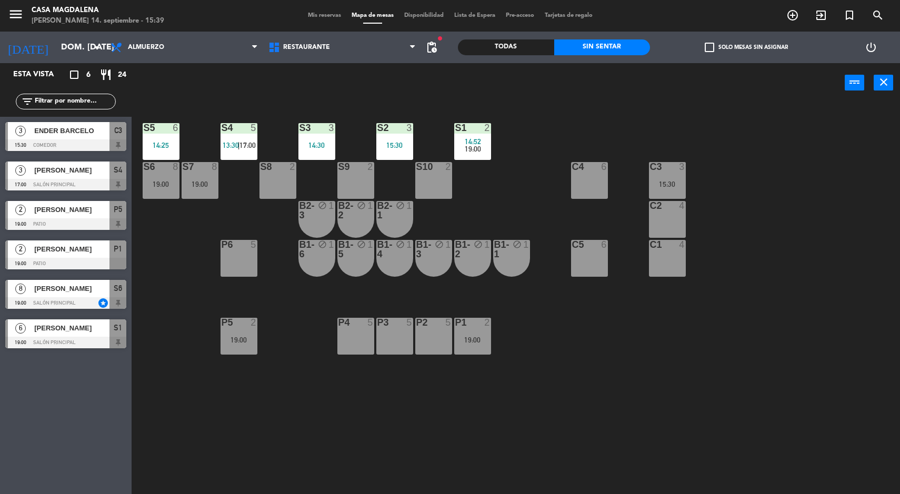
click at [692, 168] on div "3" at bounding box center [684, 166] width 17 height 9
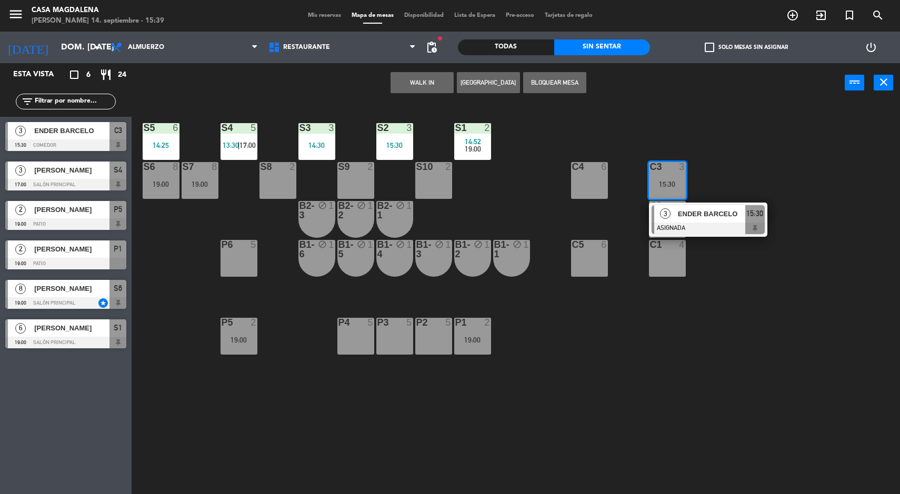
click at [729, 212] on span "ENDER BARCELO" at bounding box center [711, 213] width 67 height 11
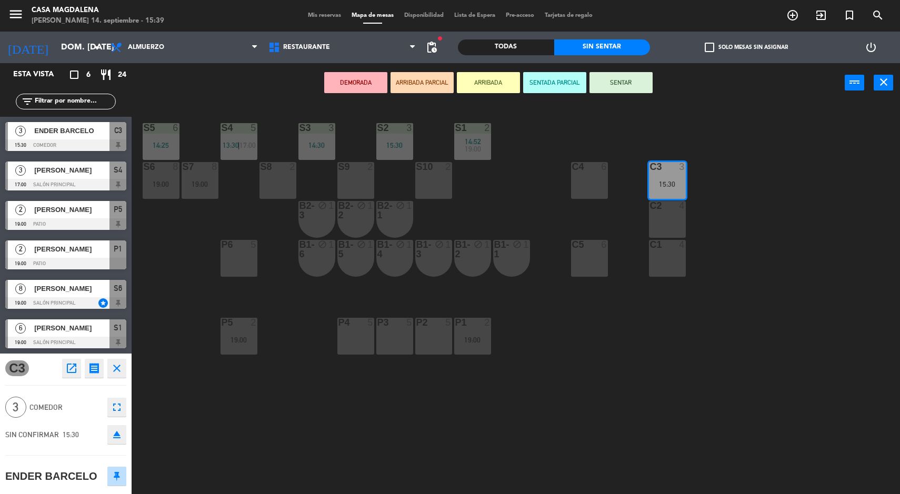
click at [680, 226] on div "C2 4" at bounding box center [667, 219] width 37 height 37
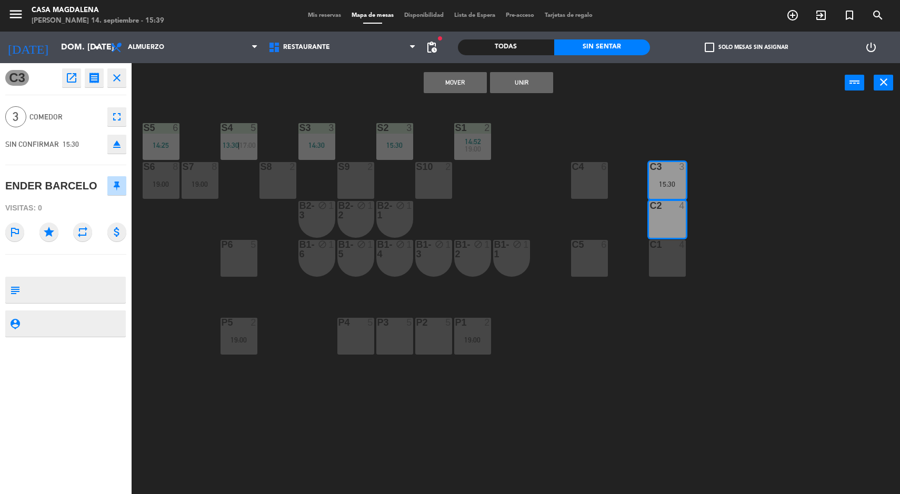
click at [458, 76] on button "Mover" at bounding box center [455, 82] width 63 height 21
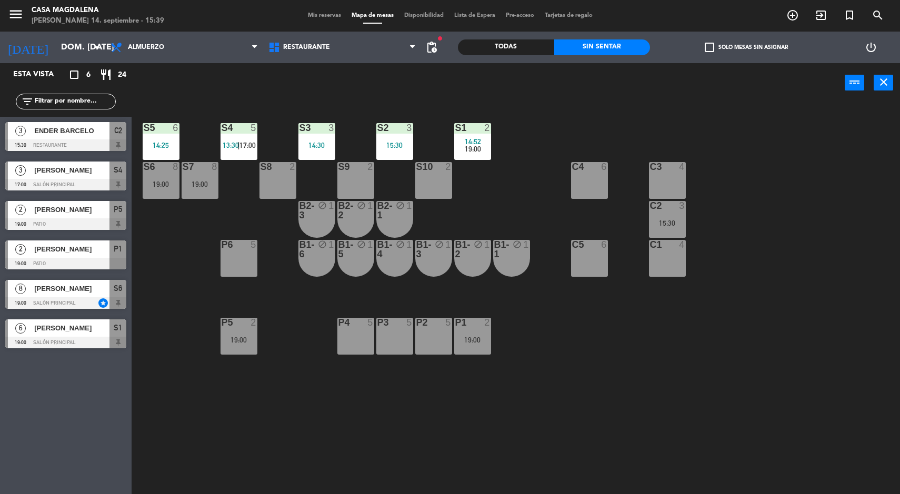
click at [670, 184] on div "C3 4" at bounding box center [667, 180] width 37 height 37
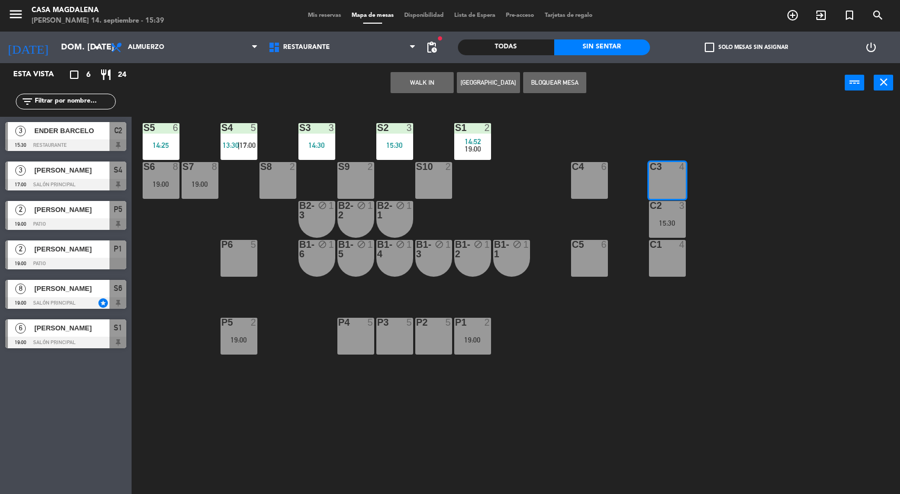
click at [408, 85] on button "WALK IN" at bounding box center [421, 82] width 63 height 21
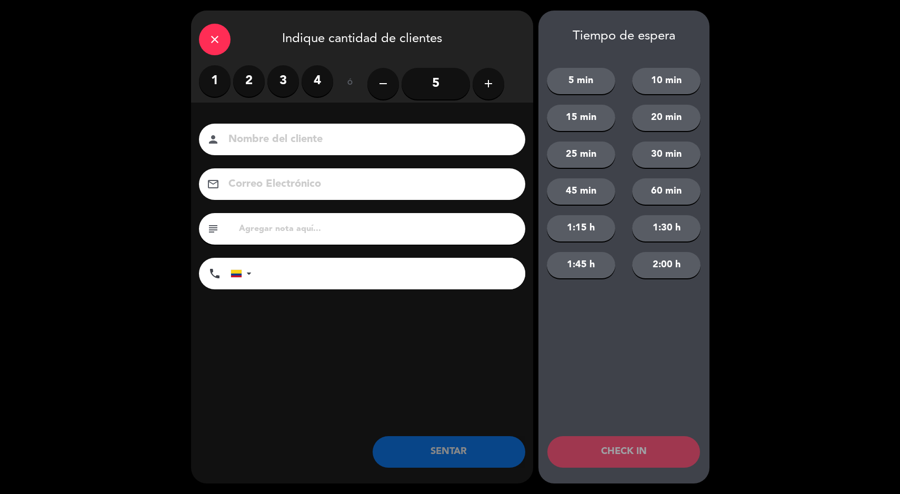
click at [263, 85] on label "2" at bounding box center [249, 81] width 32 height 32
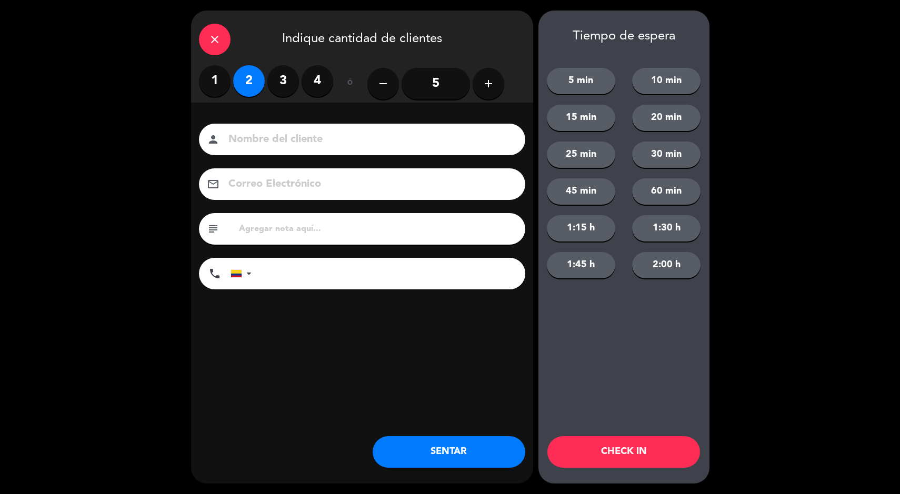
click at [448, 450] on button "SENTAR" at bounding box center [448, 452] width 153 height 32
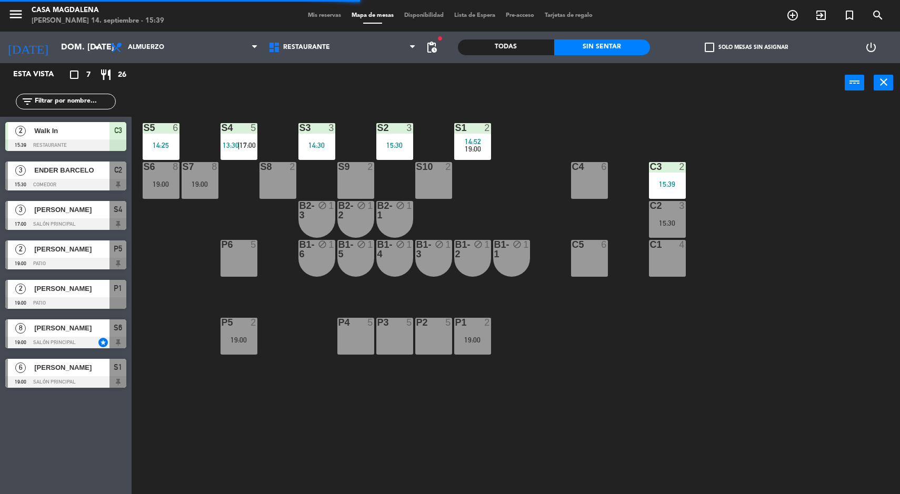
click at [792, 445] on div "S5 6 14:25 S4 5 13:30 | 17:00 S3 3 14:30 S2 3 15:30 S1 2 14:52 19:00 S6 8 19:00…" at bounding box center [519, 299] width 759 height 391
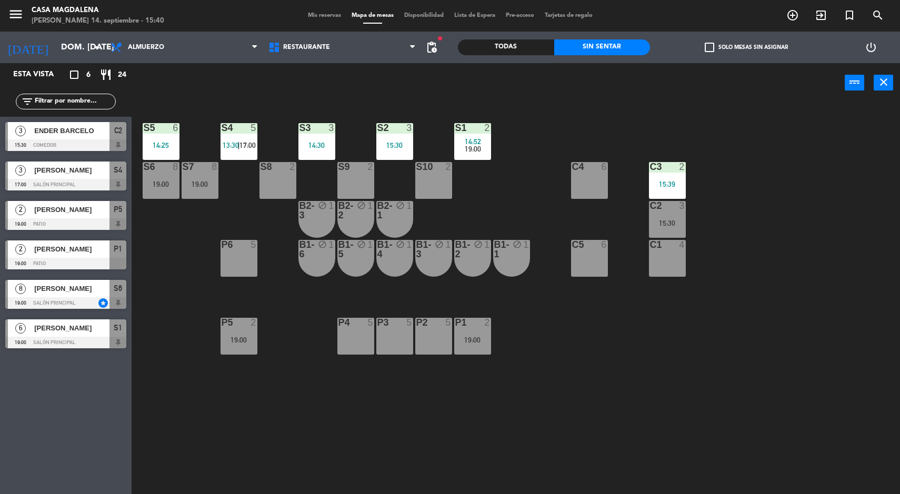
click at [660, 194] on div "C3 2 15:39" at bounding box center [667, 180] width 37 height 37
click at [680, 243] on div "4" at bounding box center [682, 244] width 6 height 9
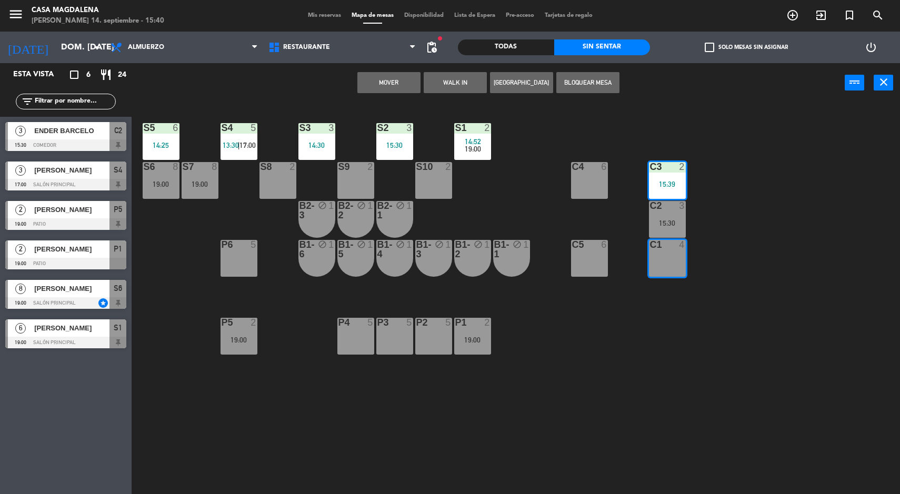
click at [765, 216] on div "S5 6 14:25 S4 5 13:30 | 17:00 S3 3 14:30 S2 3 15:30 S1 2 14:52 19:00 S6 8 19:00…" at bounding box center [519, 299] width 759 height 391
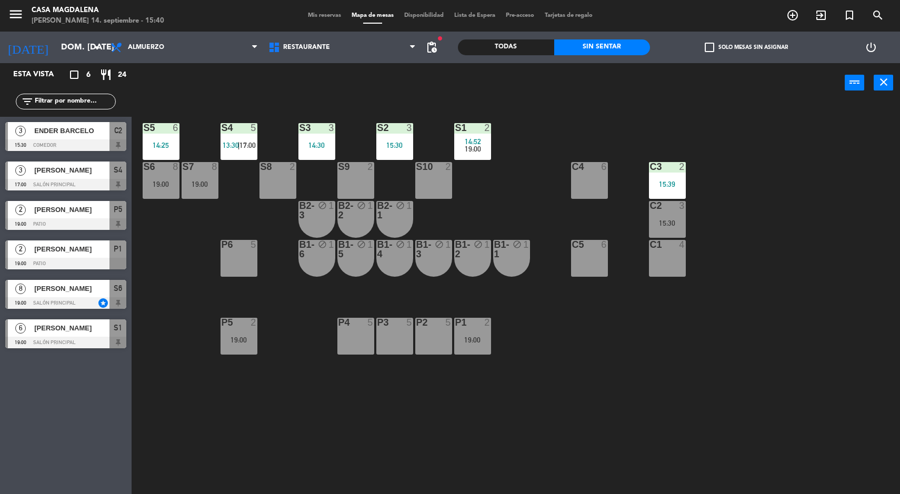
click at [673, 219] on div "15:30" at bounding box center [667, 222] width 37 height 7
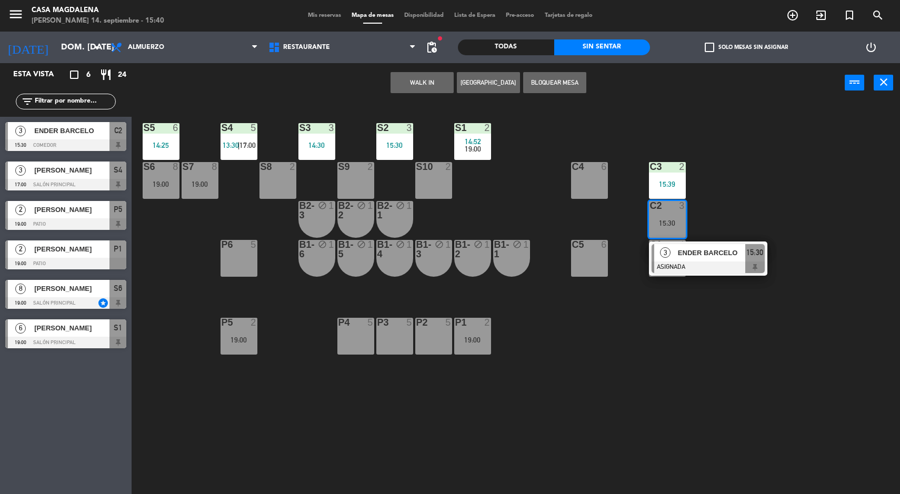
click at [676, 184] on div "15:39" at bounding box center [667, 183] width 37 height 7
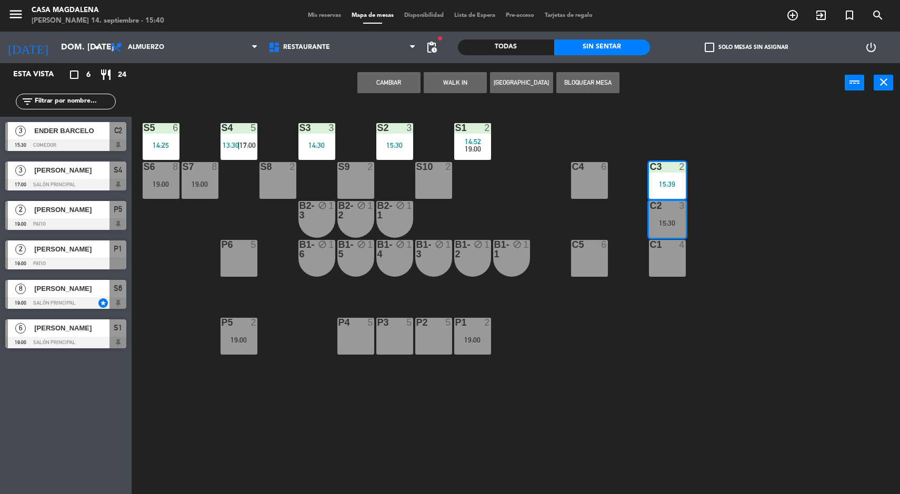
click at [384, 80] on button "Cambiar" at bounding box center [388, 82] width 63 height 21
